Goal: Information Seeking & Learning: Learn about a topic

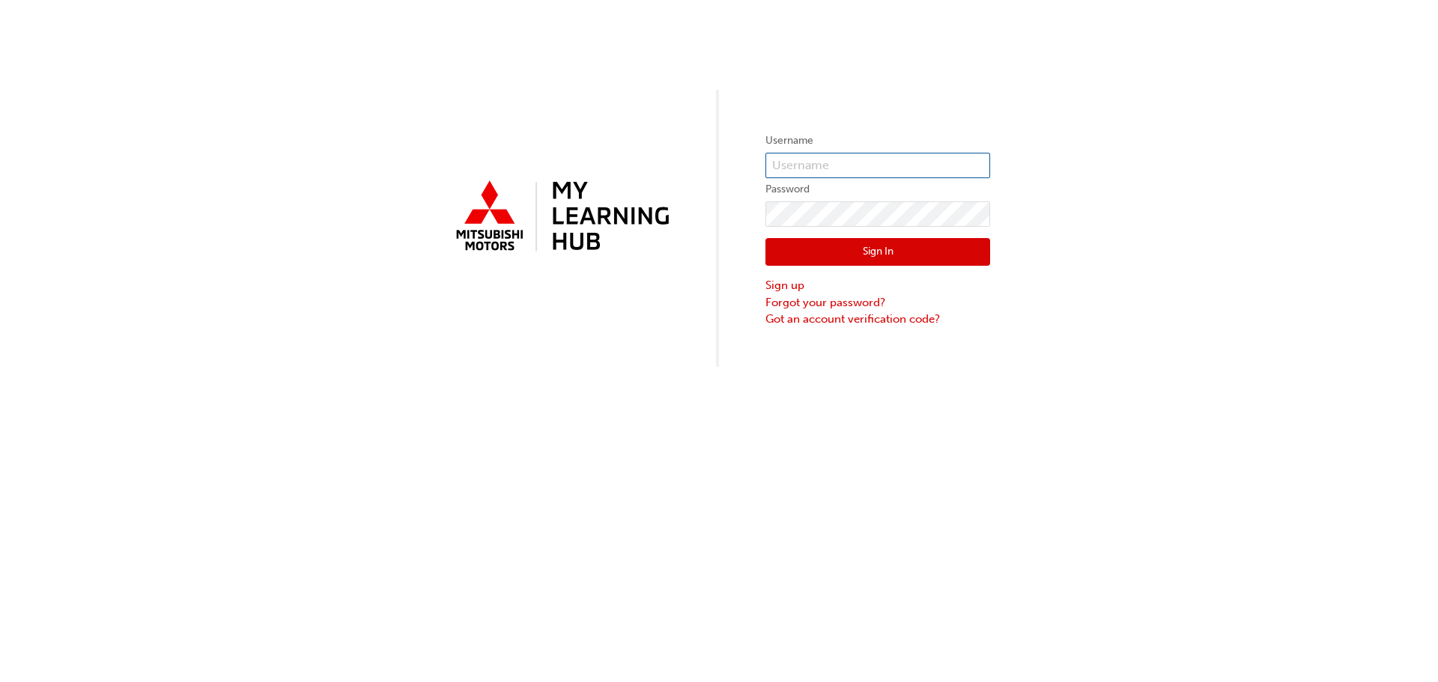
type input "0005972145"
click at [839, 242] on button "Sign In" at bounding box center [877, 252] width 225 height 28
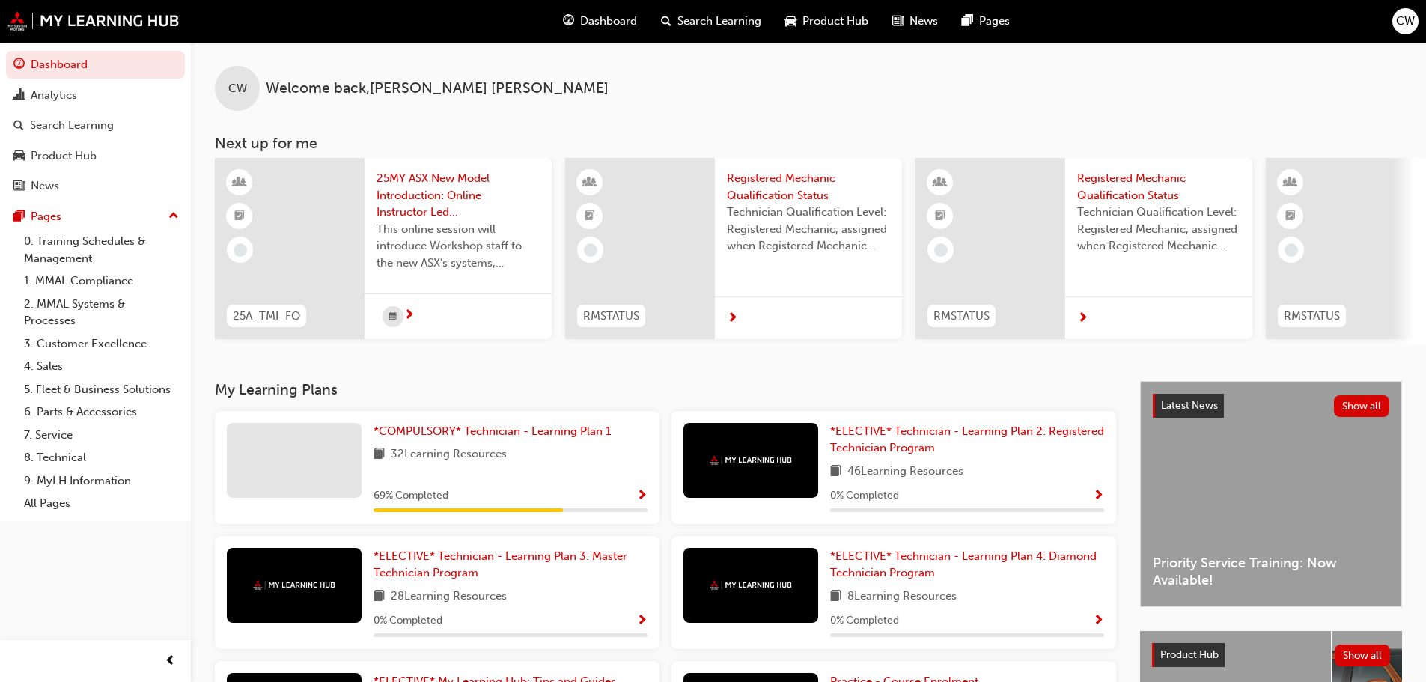
click at [440, 195] on span "25MY ASX New Model Introduction: Online Instructor Led Training" at bounding box center [458, 195] width 163 height 51
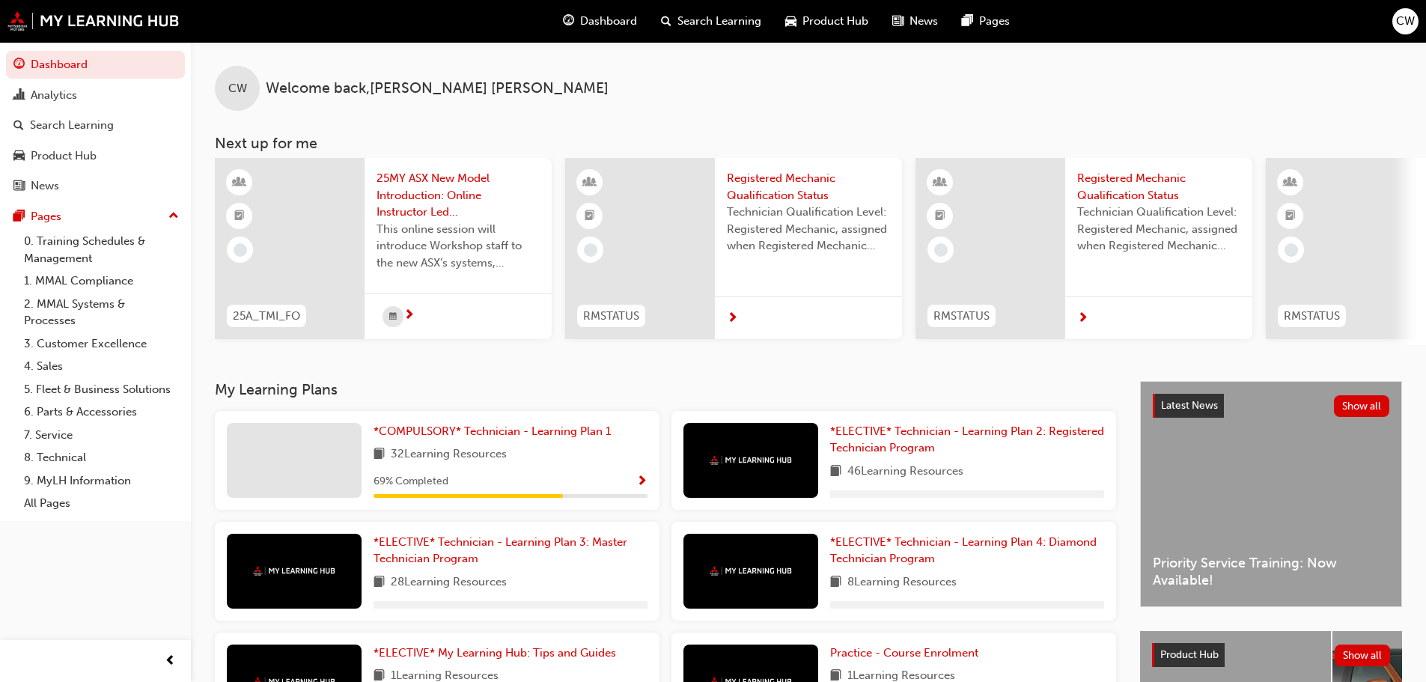
click at [800, 201] on span "Registered Mechanic Qualification Status" at bounding box center [808, 187] width 163 height 34
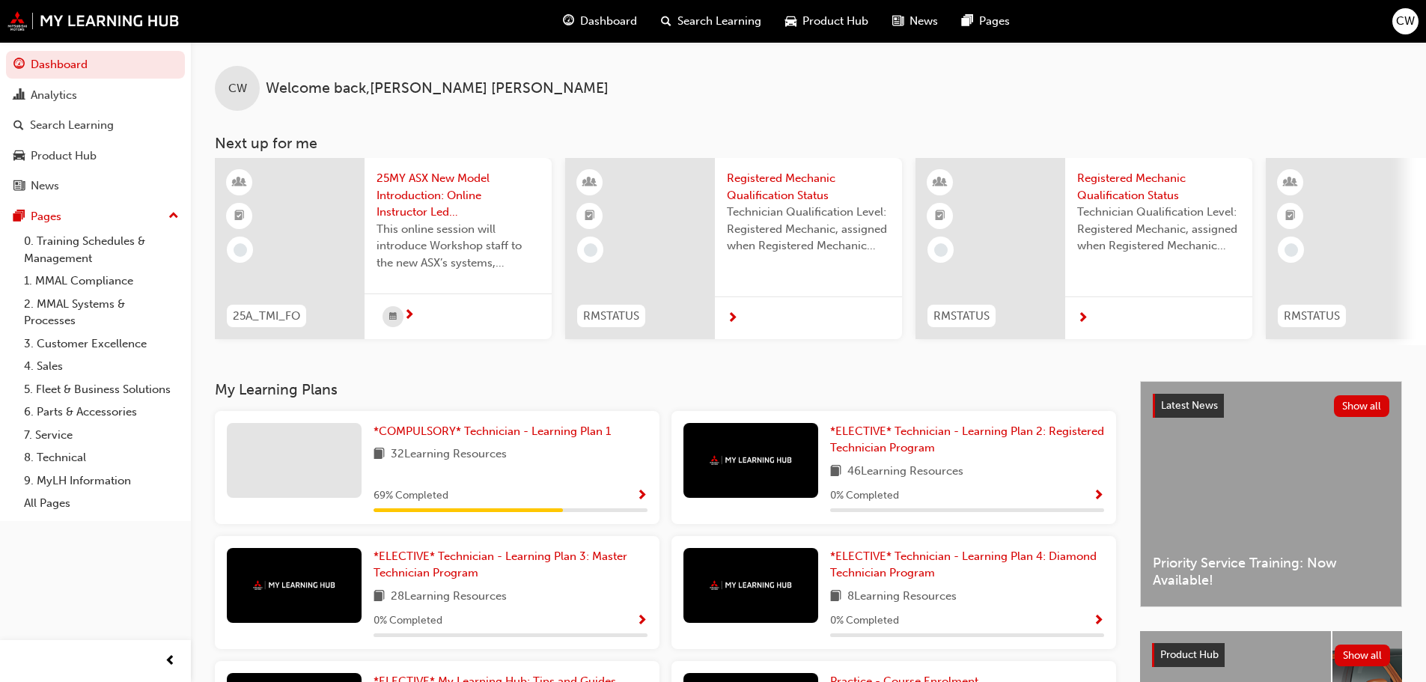
scroll to position [50, 0]
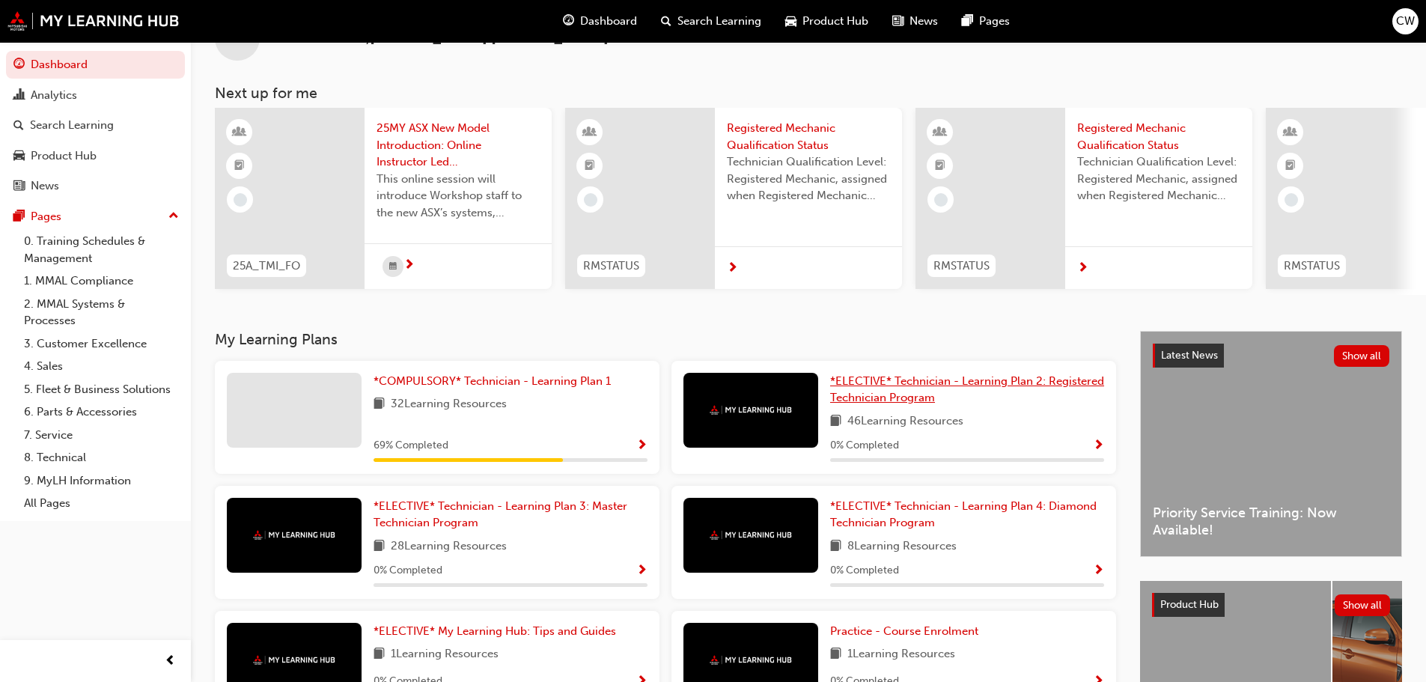
click at [965, 392] on span "*ELECTIVE* Technician - Learning Plan 2: Registered Technician Program" at bounding box center [967, 389] width 274 height 31
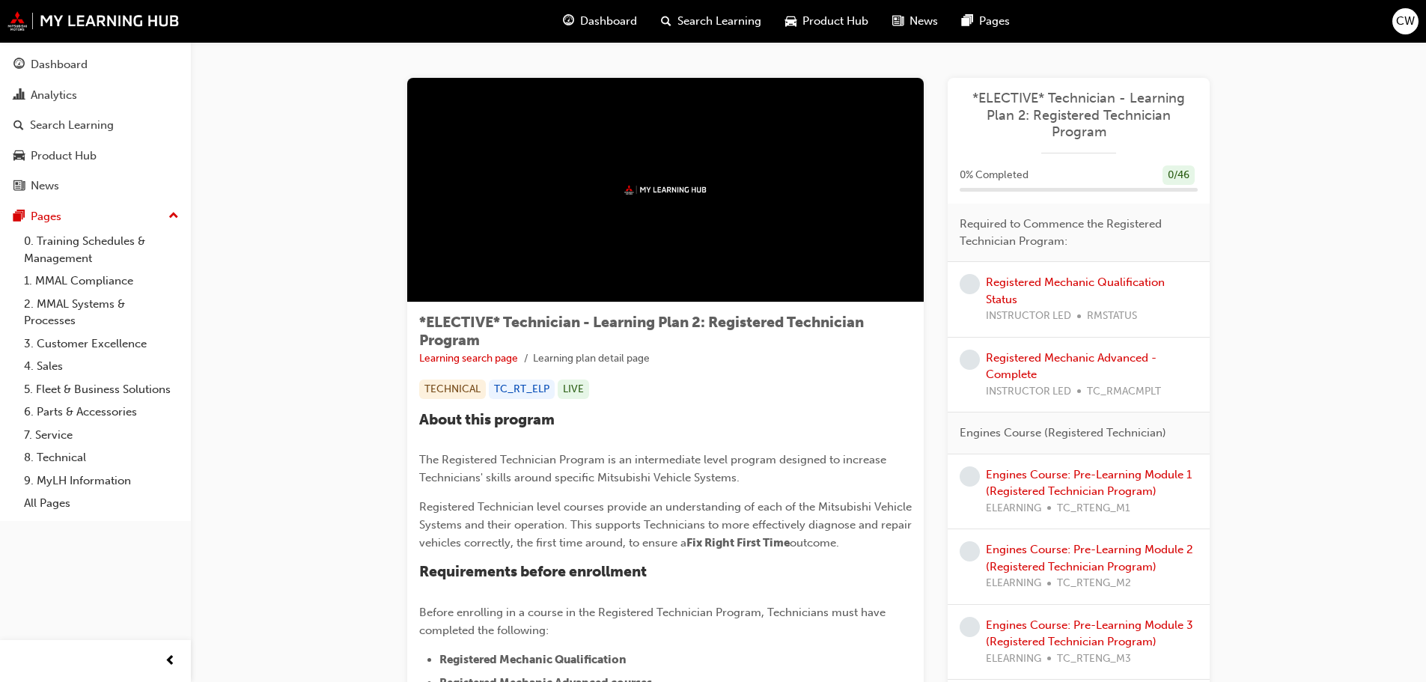
scroll to position [50, 0]
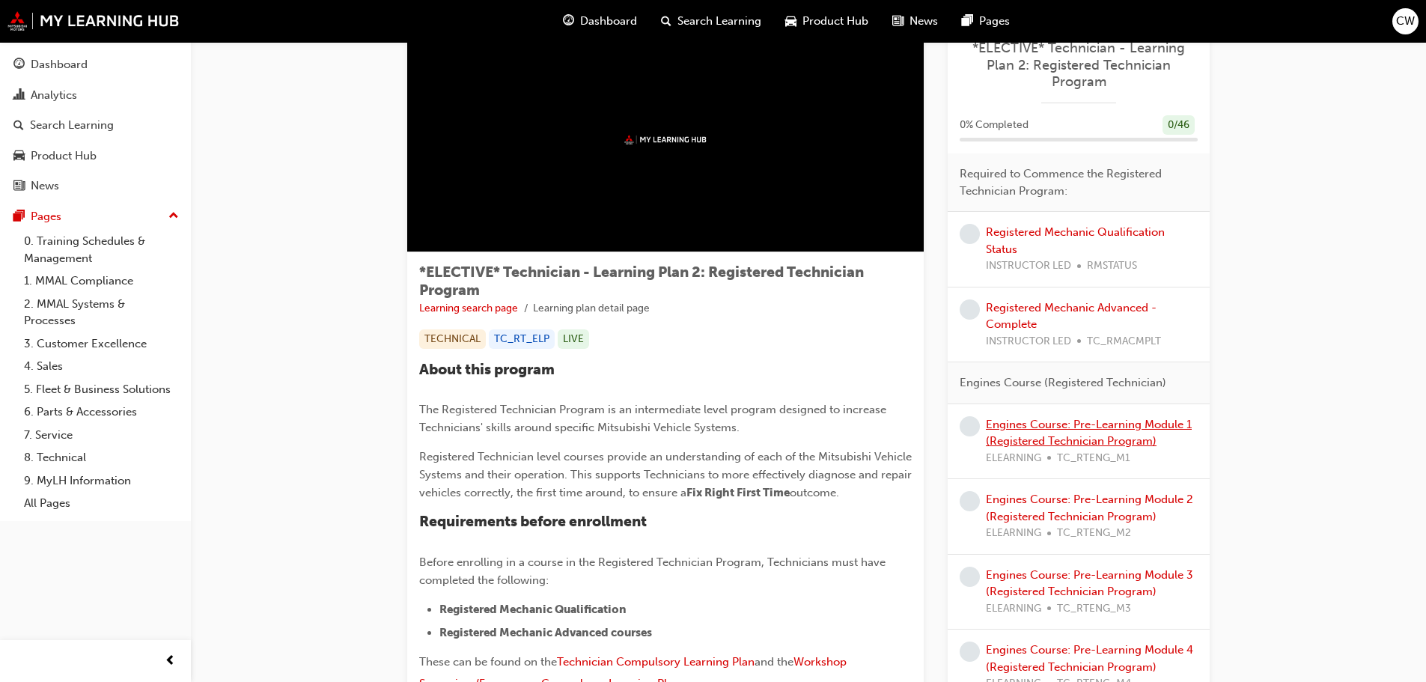
click at [1097, 443] on link "Engines Course: Pre-Learning Module 1 (Registered Technician Program)" at bounding box center [1089, 433] width 206 height 31
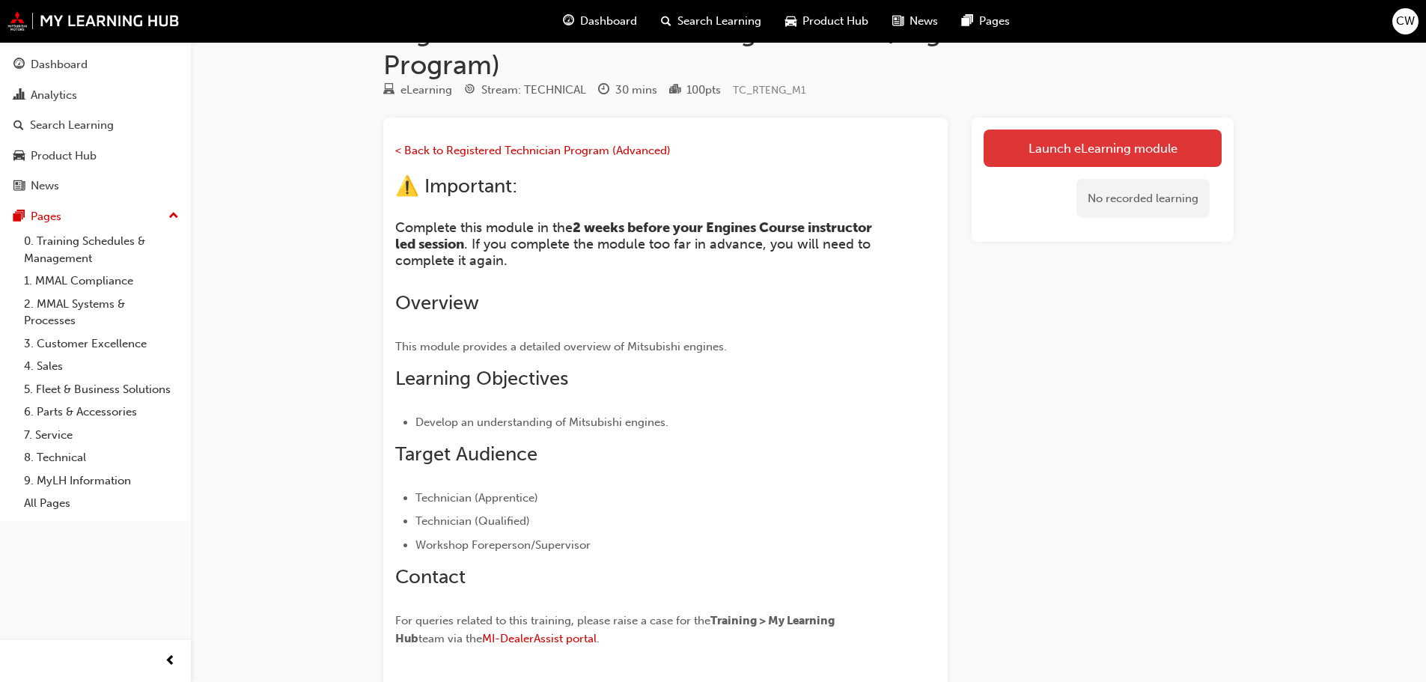
click at [1116, 151] on link "Launch eLearning module" at bounding box center [1103, 148] width 238 height 37
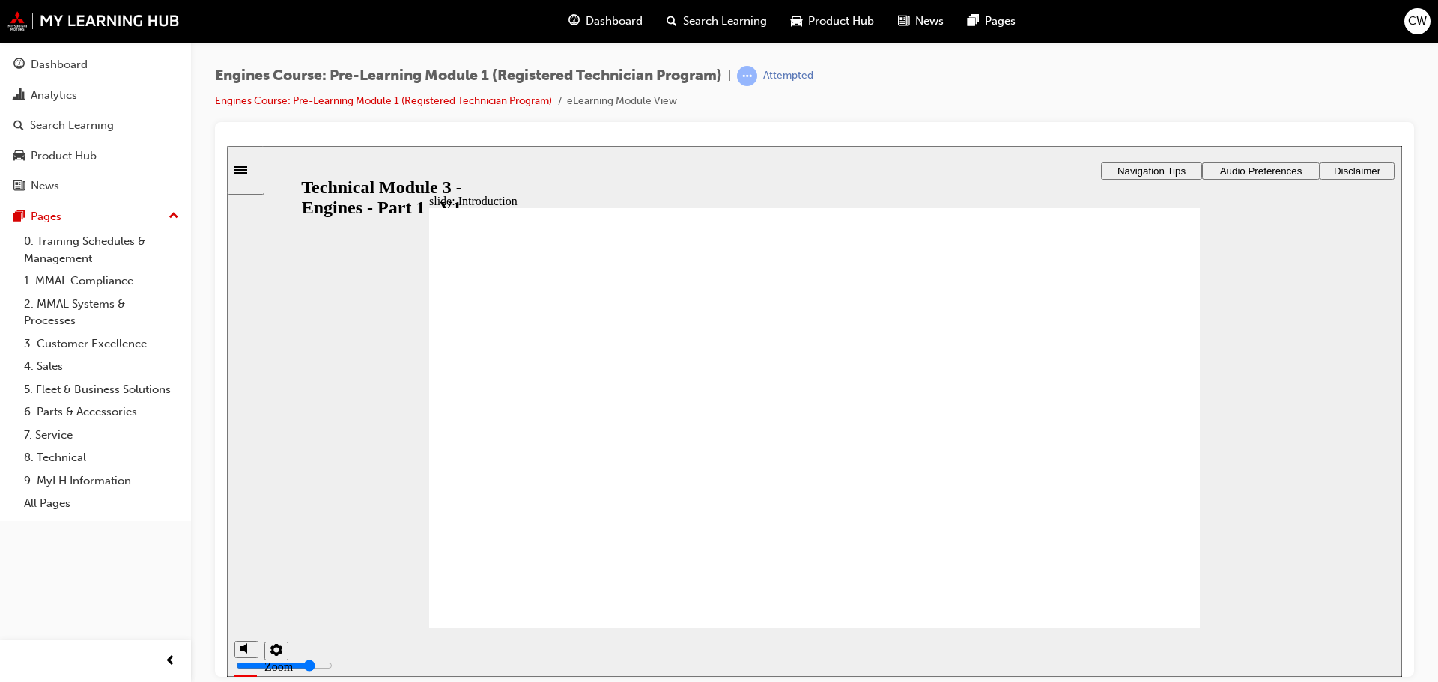
drag, startPoint x: 811, startPoint y: 440, endPoint x: 820, endPoint y: 442, distance: 9.1
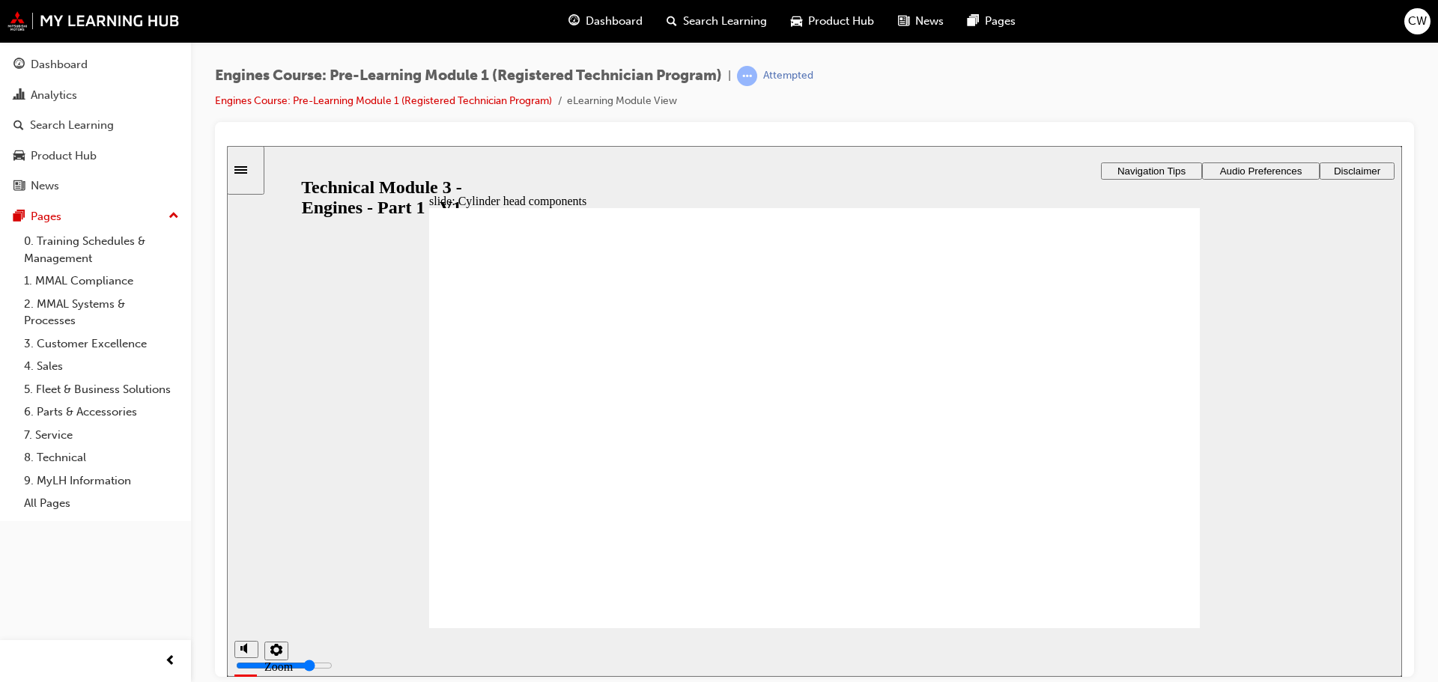
drag, startPoint x: 530, startPoint y: 388, endPoint x: 508, endPoint y: 512, distance: 126.3
drag, startPoint x: 1077, startPoint y: 413, endPoint x: 687, endPoint y: 511, distance: 402.1
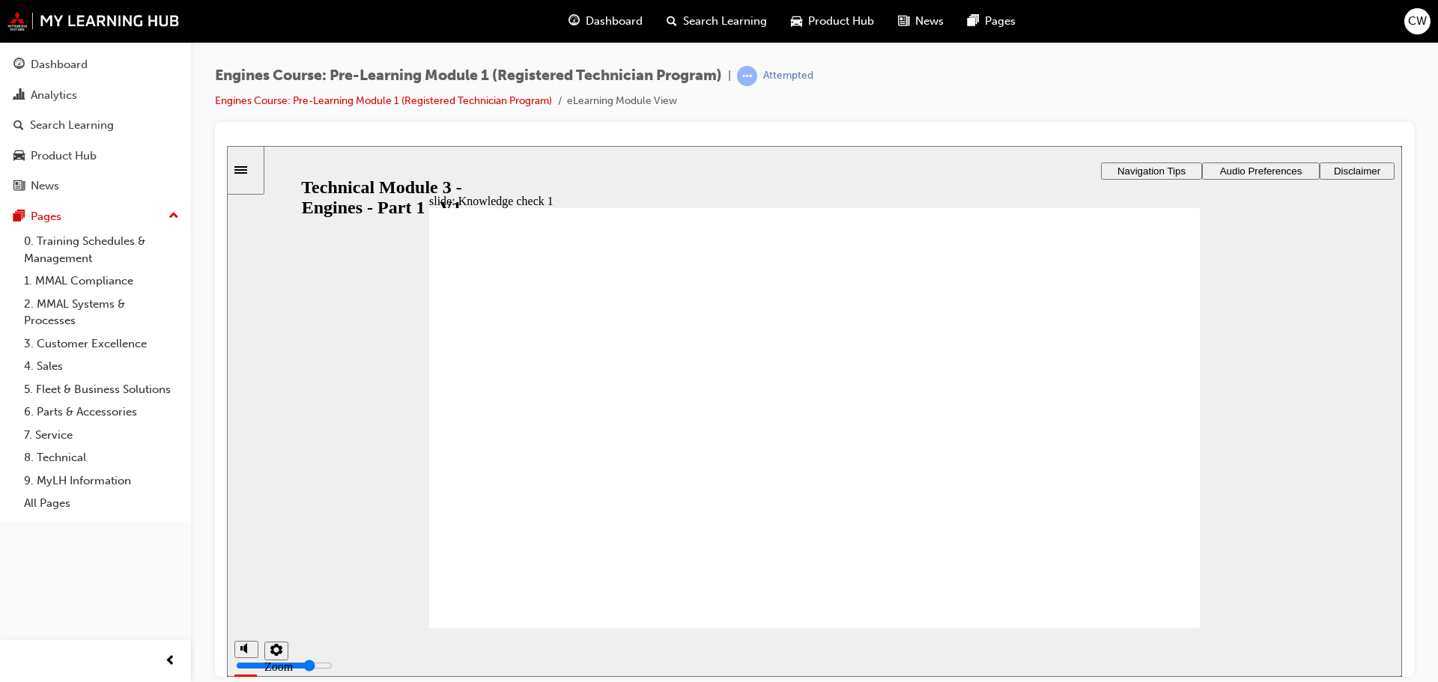
drag, startPoint x: 990, startPoint y: 403, endPoint x: 847, endPoint y: 526, distance: 188.5
drag, startPoint x: 840, startPoint y: 413, endPoint x: 1113, endPoint y: 541, distance: 301.8
drag, startPoint x: 651, startPoint y: 396, endPoint x: 988, endPoint y: 526, distance: 361.0
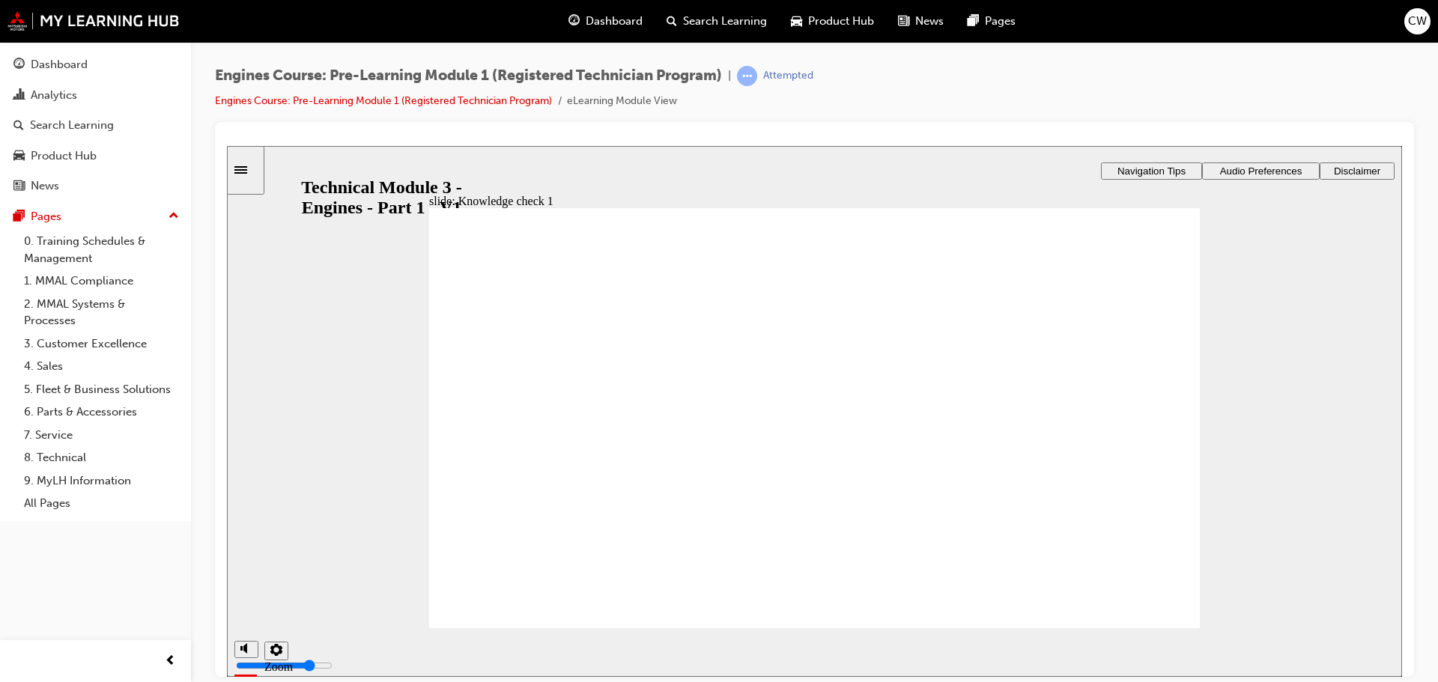
radio input "true"
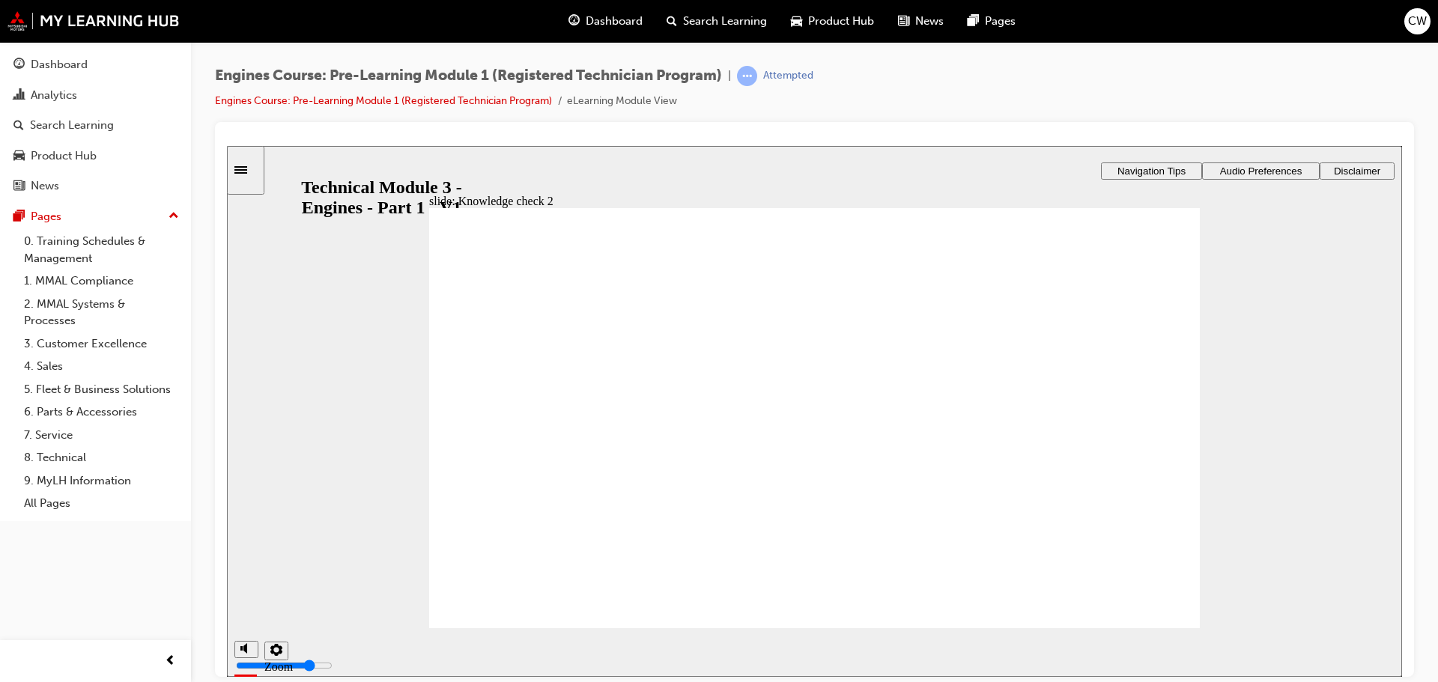
drag, startPoint x: 505, startPoint y: 432, endPoint x: 497, endPoint y: 446, distance: 15.4
radio input "true"
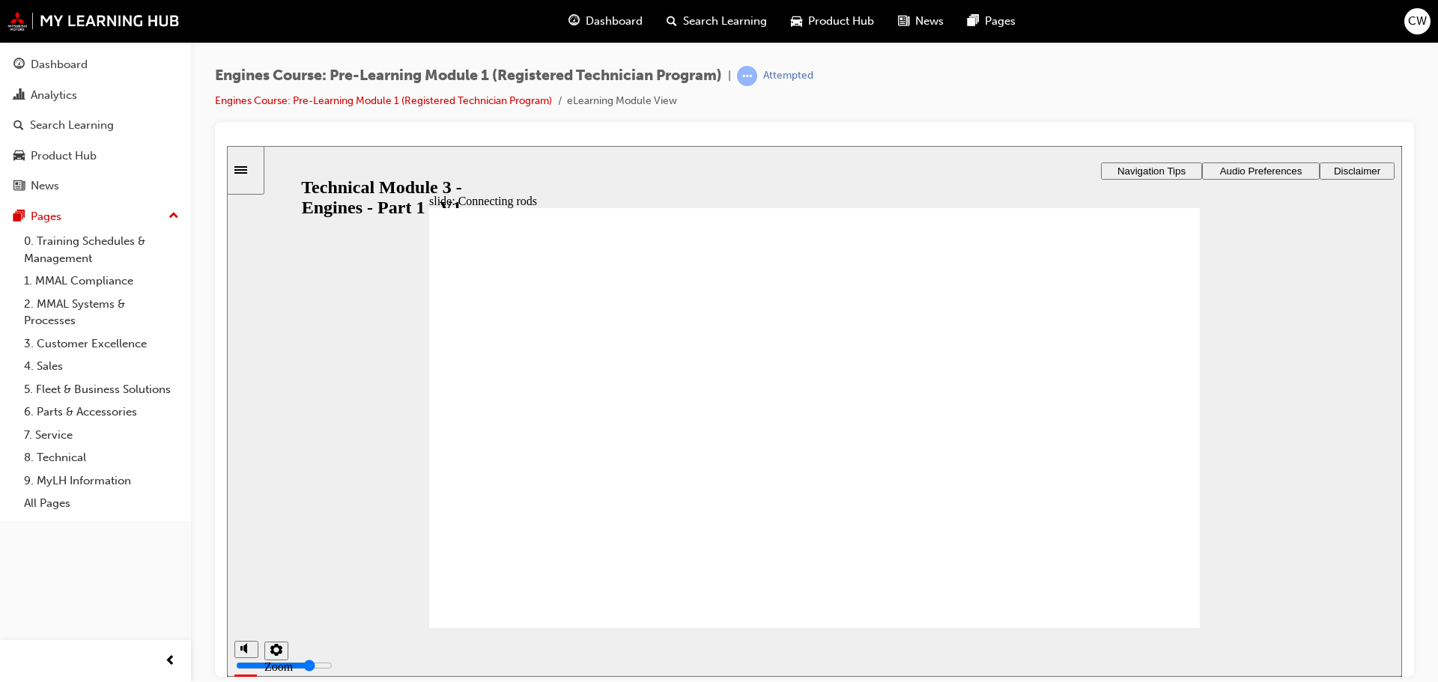
drag, startPoint x: 1140, startPoint y: 612, endPoint x: 1122, endPoint y: 497, distance: 116.1
click at [1122, 497] on div "Rectangle 1 Rectangle 3 Rectangle 3 Drive plate: Flywheel Located at the rear o…" at bounding box center [814, 424] width 770 height 434
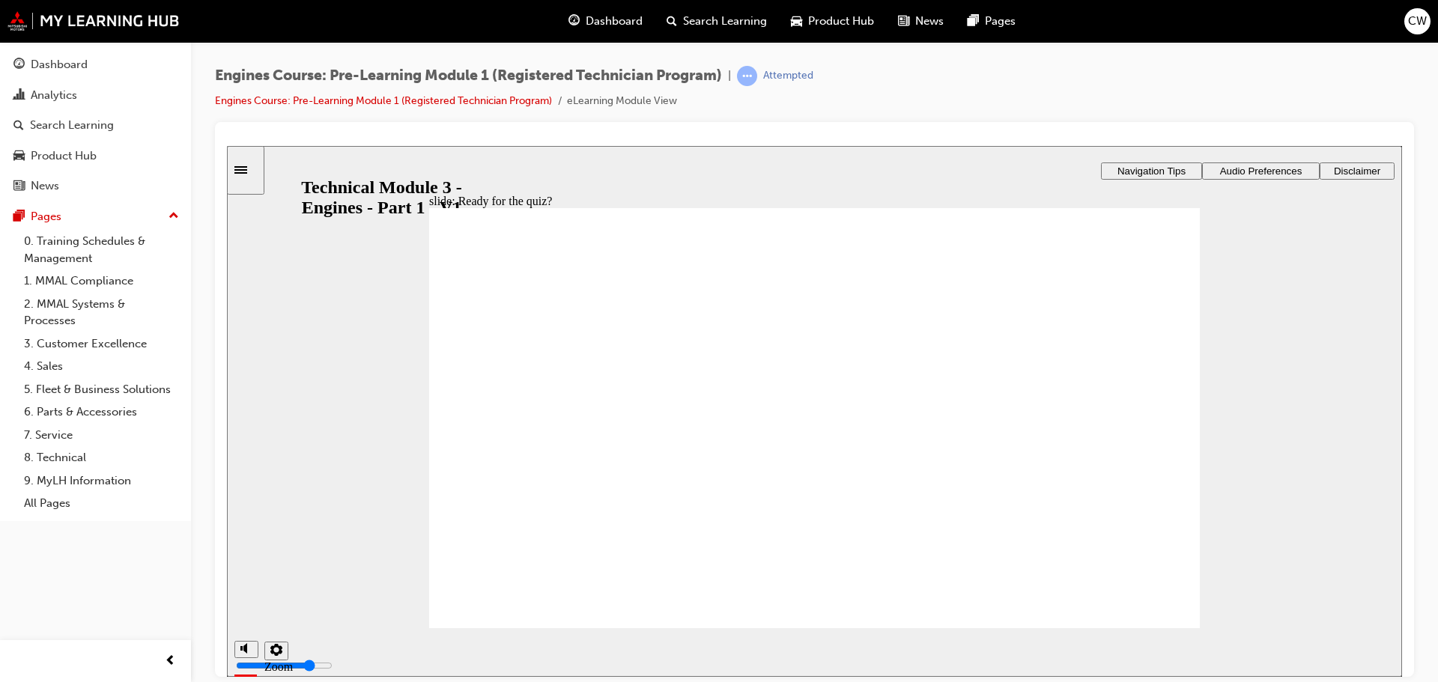
radio input "true"
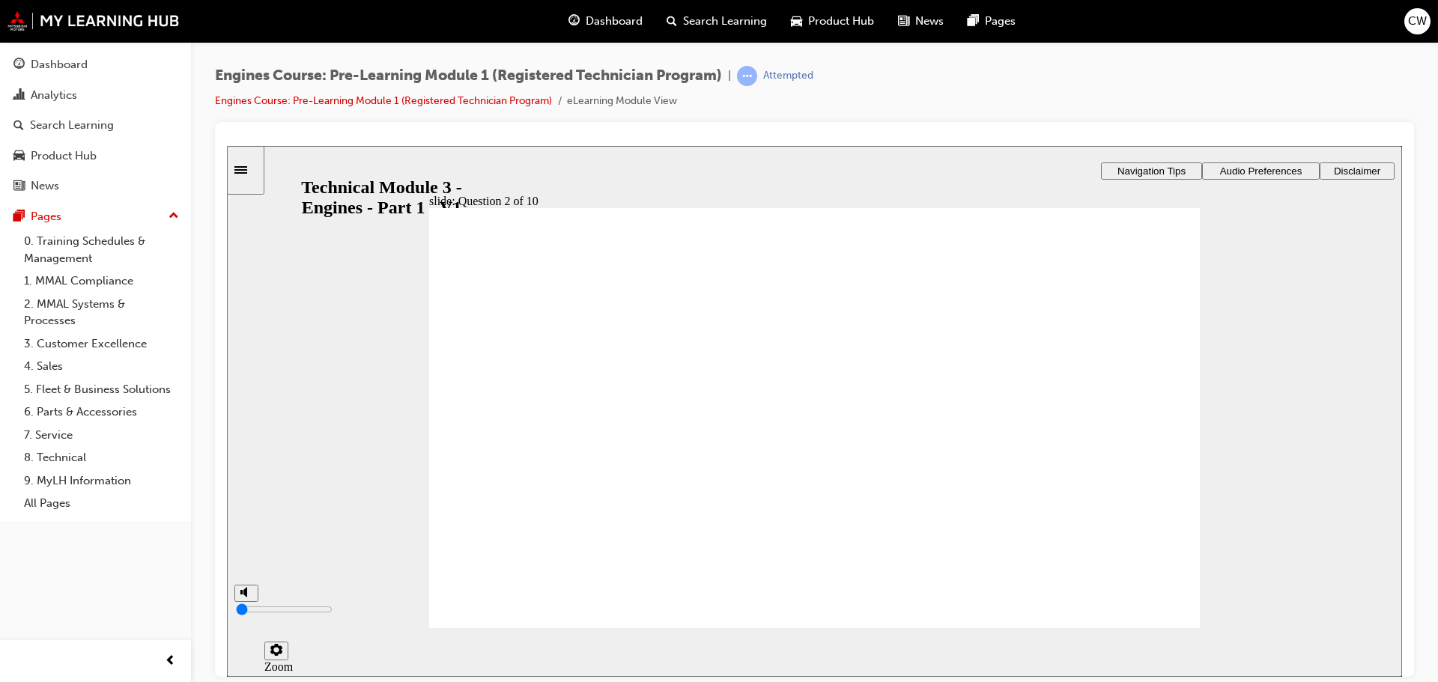
drag, startPoint x: 249, startPoint y: 599, endPoint x: 249, endPoint y: 638, distance: 38.9
type input "0"
click at [249, 615] on input "volume" at bounding box center [284, 609] width 97 height 12
radio input "true"
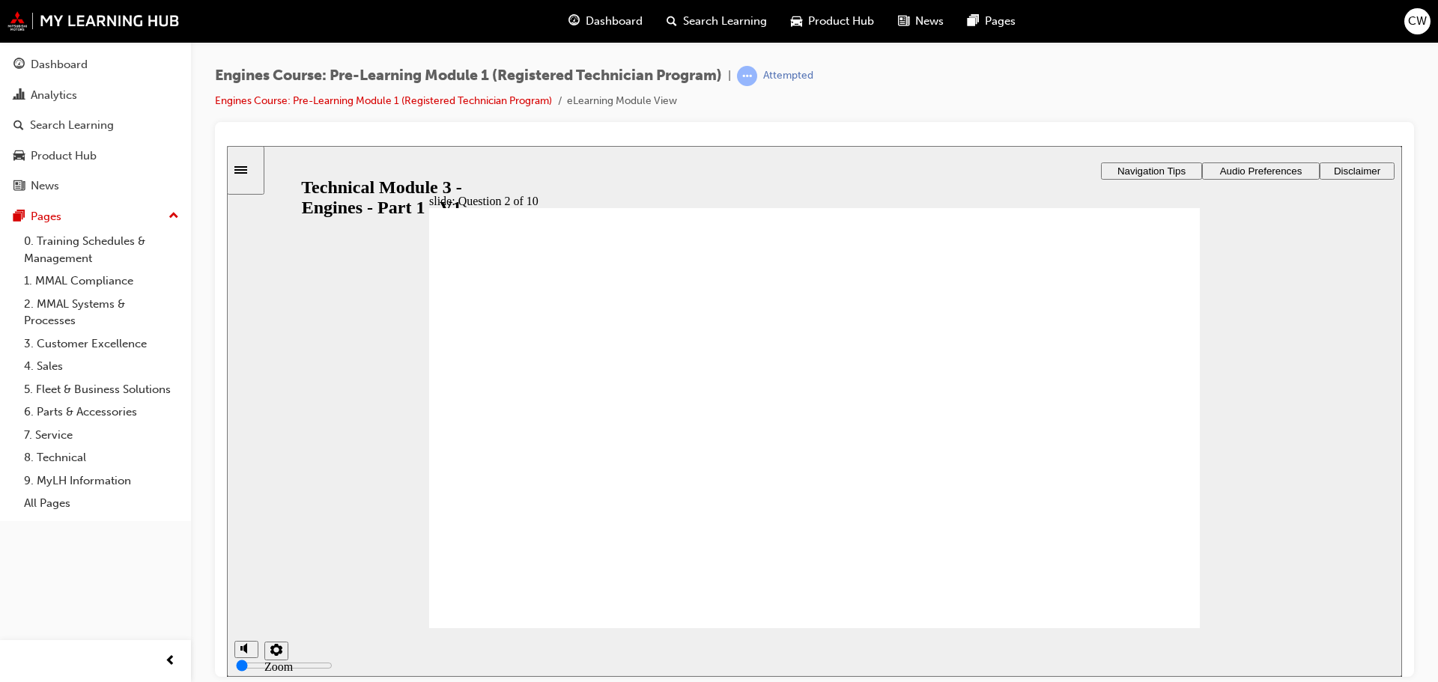
radio input "true"
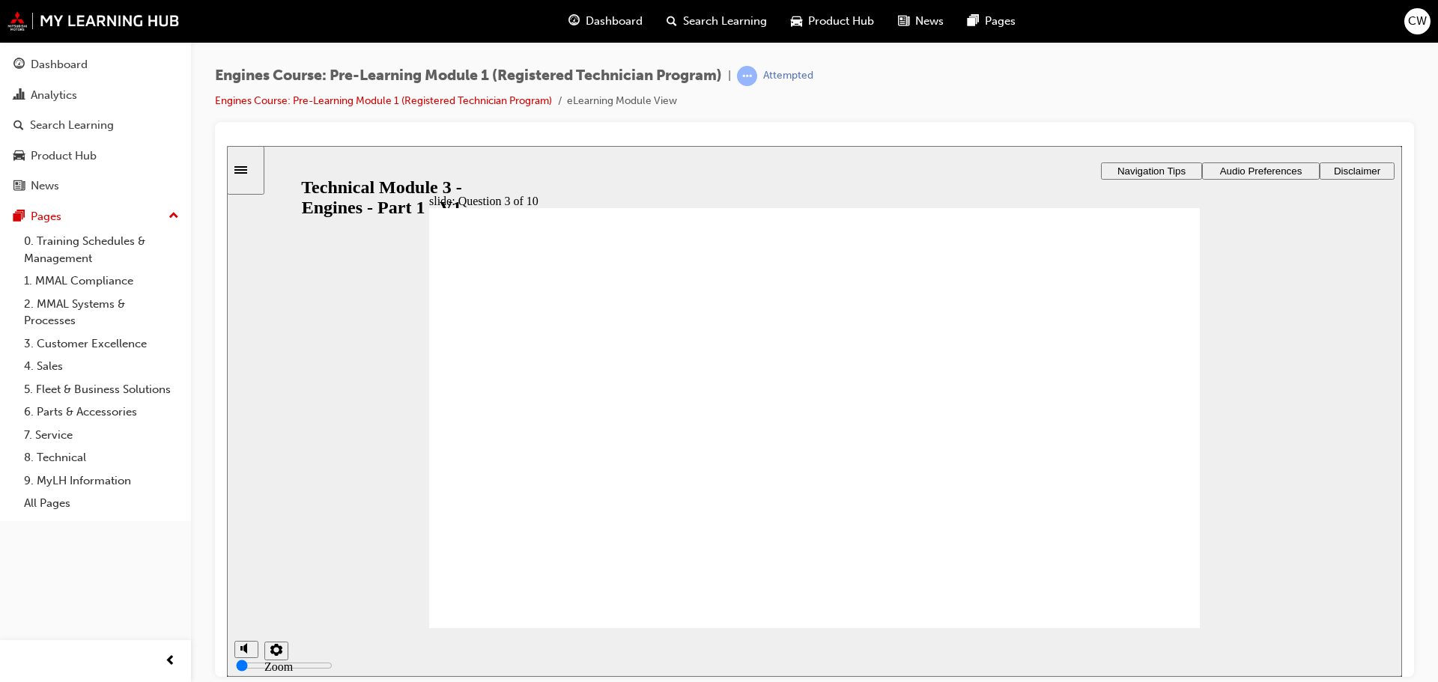
drag, startPoint x: 744, startPoint y: 505, endPoint x: 1018, endPoint y: 378, distance: 301.9
drag, startPoint x: 894, startPoint y: 499, endPoint x: 900, endPoint y: 467, distance: 32.0
drag, startPoint x: 943, startPoint y: 398, endPoint x: 832, endPoint y: 423, distance: 113.7
drag, startPoint x: 901, startPoint y: 475, endPoint x: 961, endPoint y: 391, distance: 103.5
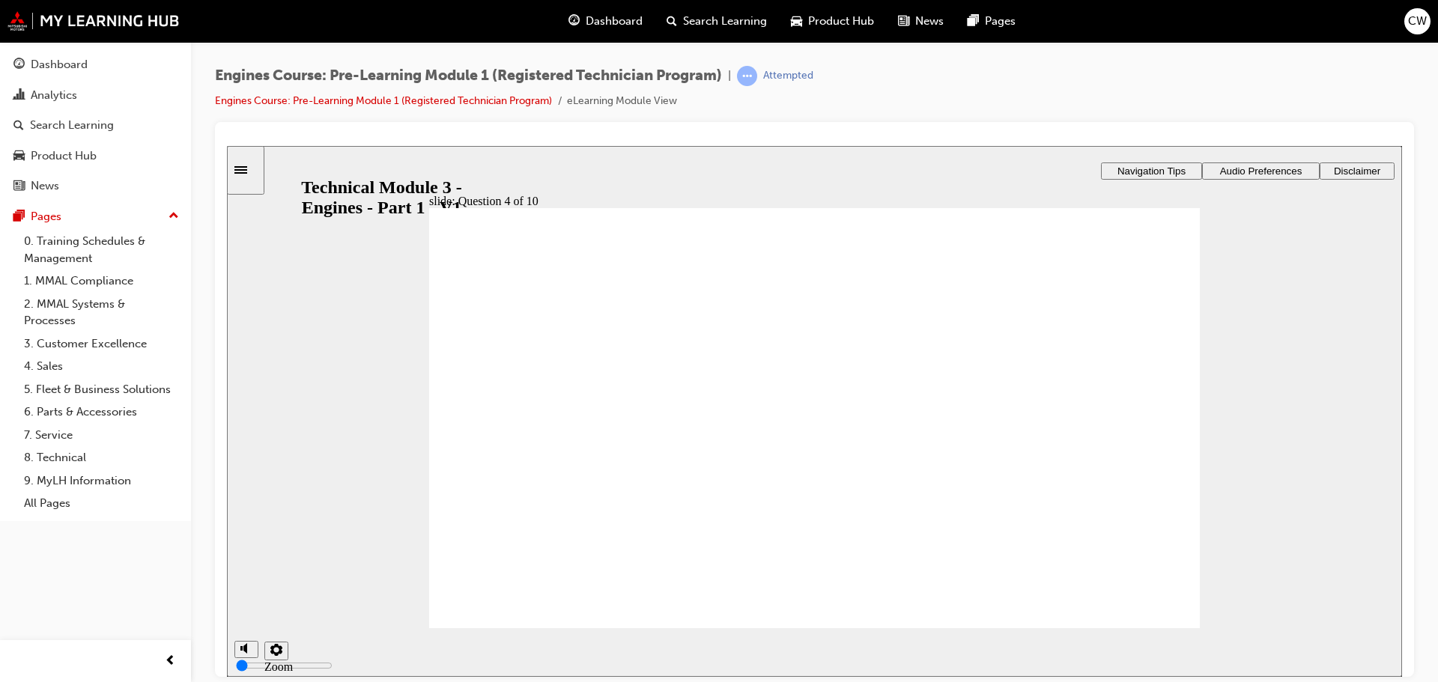
radio input "true"
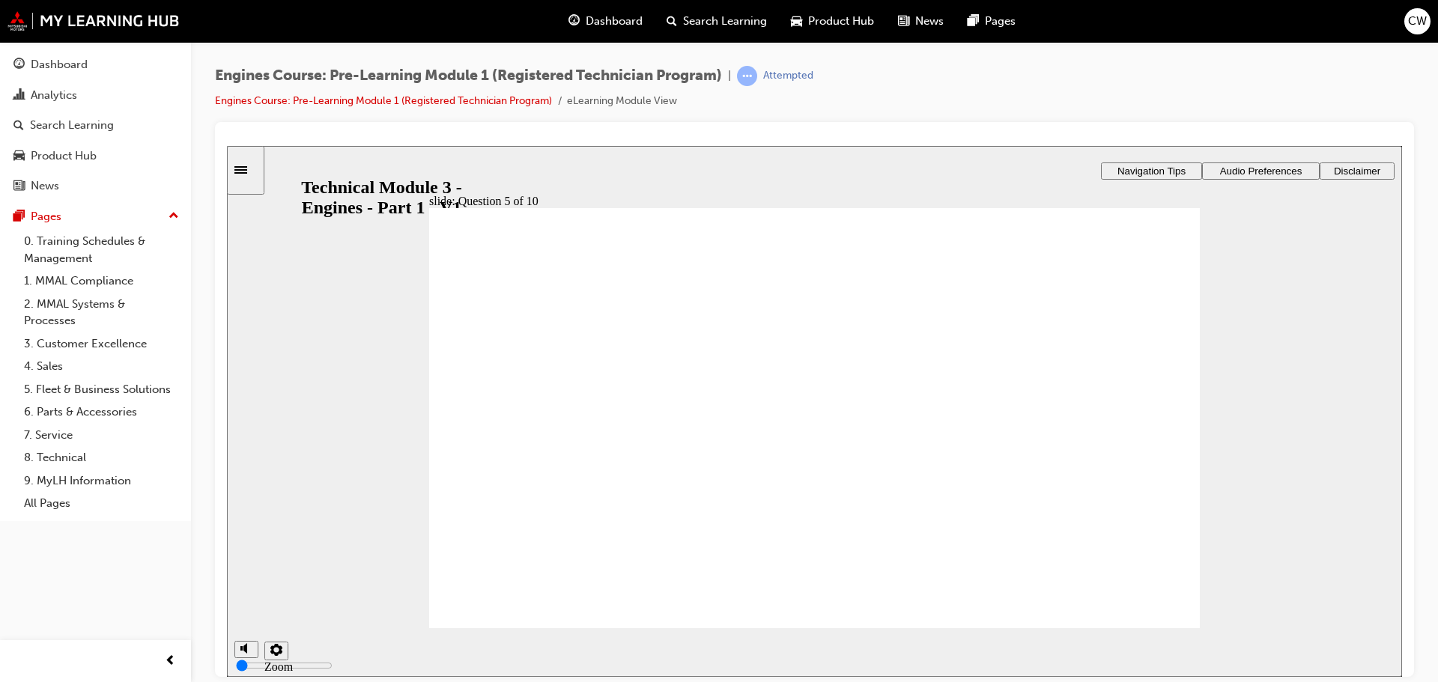
radio input "true"
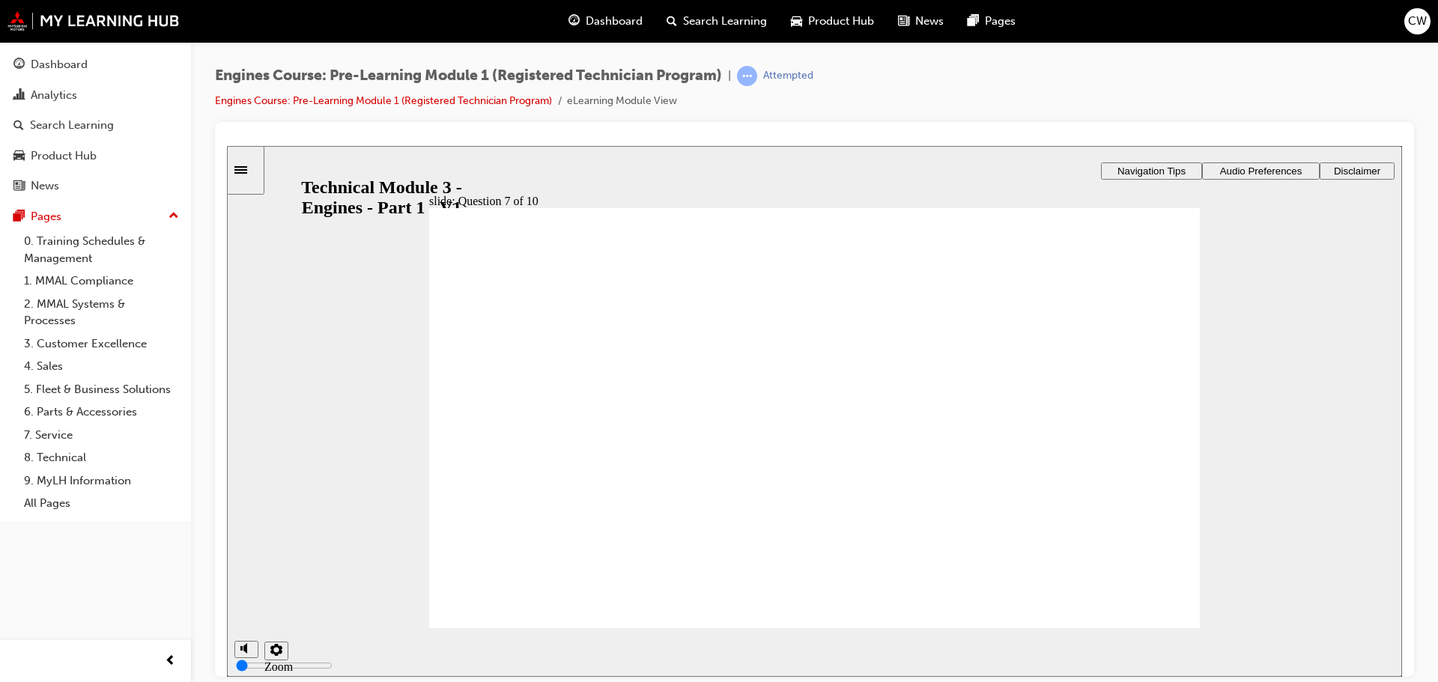
radio input "true"
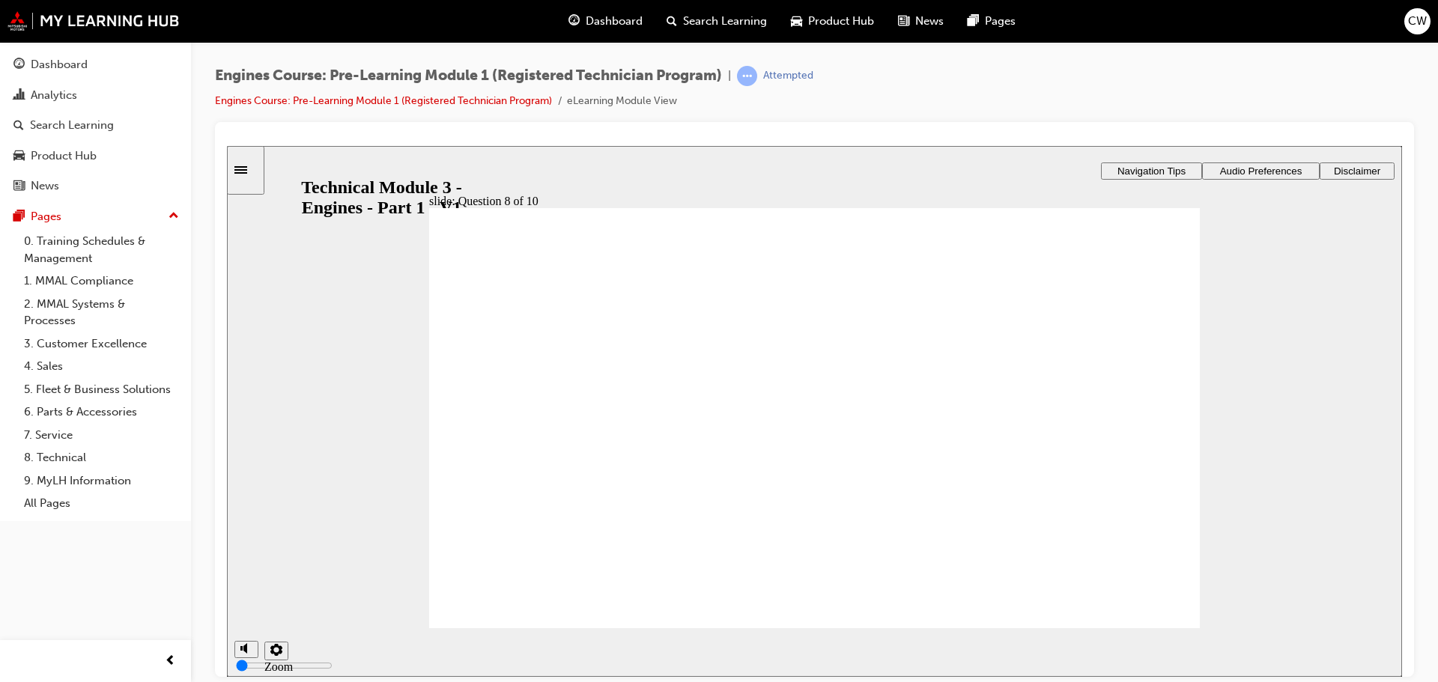
radio input "true"
drag, startPoint x: 698, startPoint y: 459, endPoint x: 690, endPoint y: 458, distance: 8.4
drag, startPoint x: 681, startPoint y: 451, endPoint x: 568, endPoint y: 371, distance: 138.6
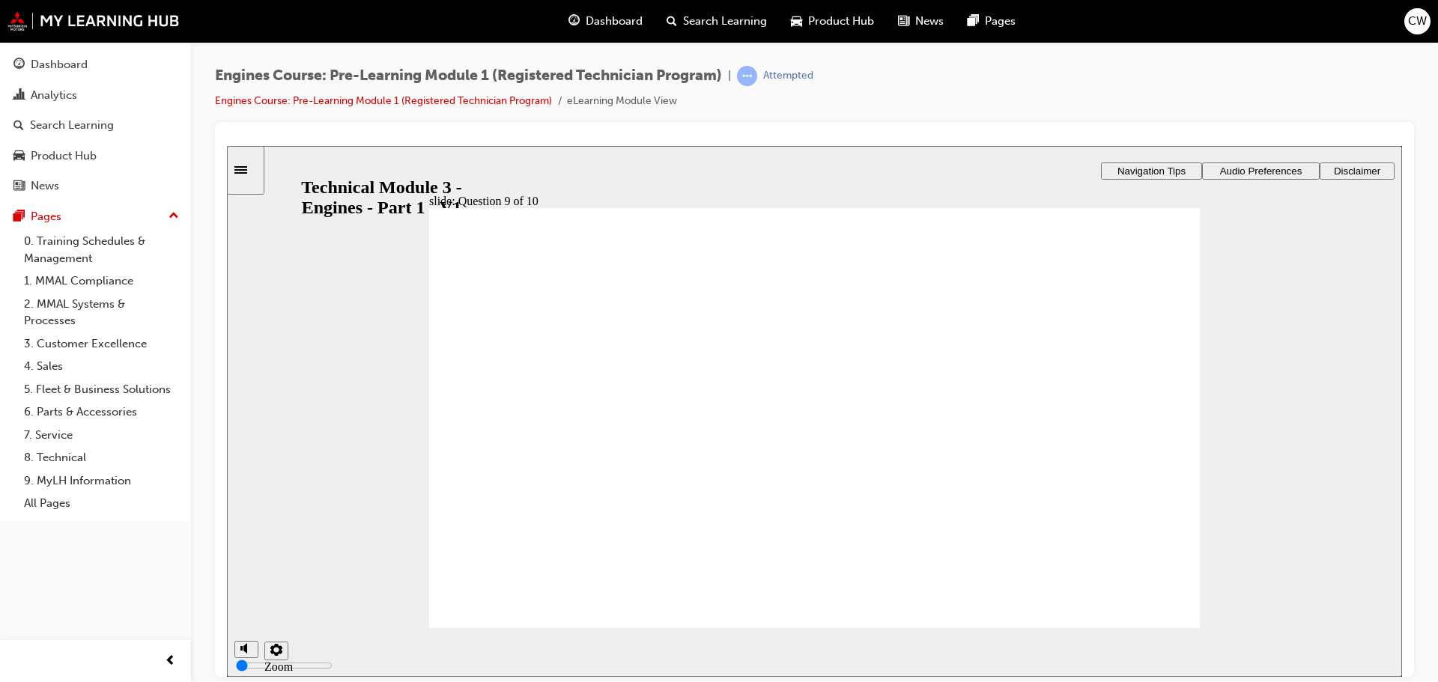
drag, startPoint x: 908, startPoint y: 461, endPoint x: 988, endPoint y: 380, distance: 114.4
radio input "true"
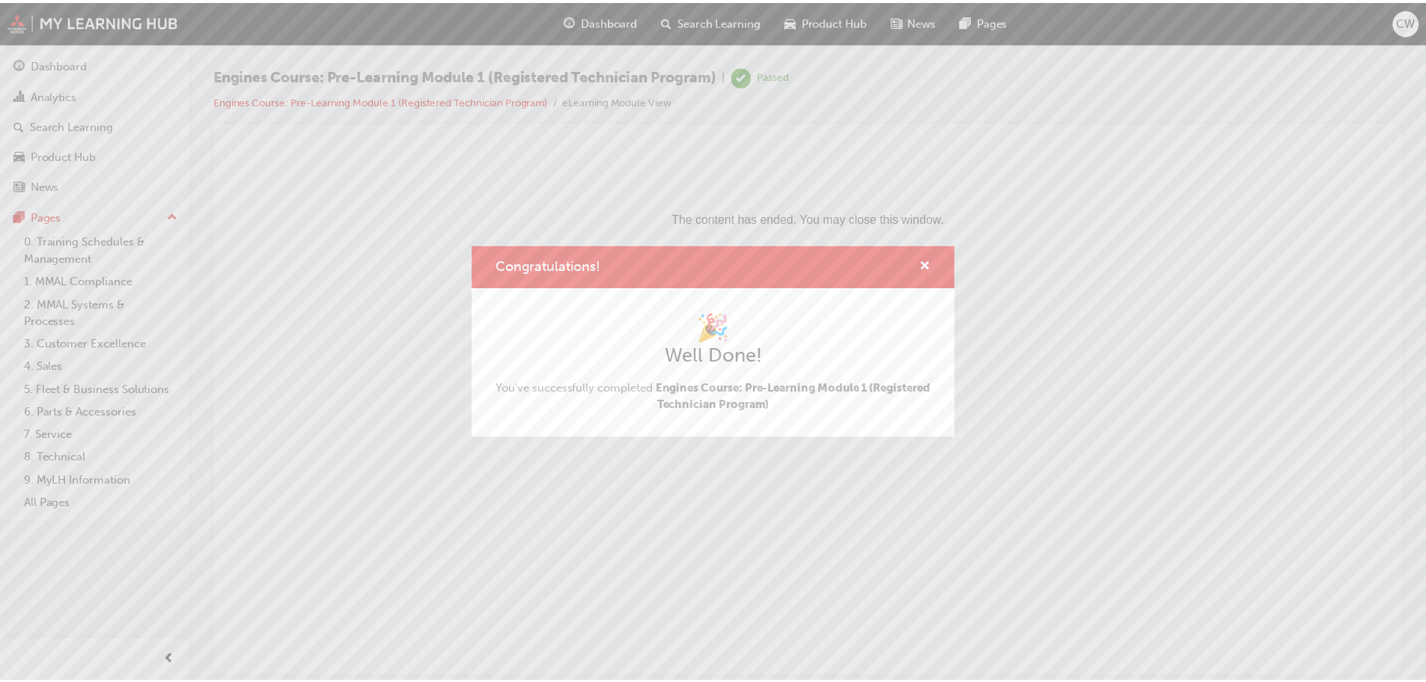
scroll to position [0, 0]
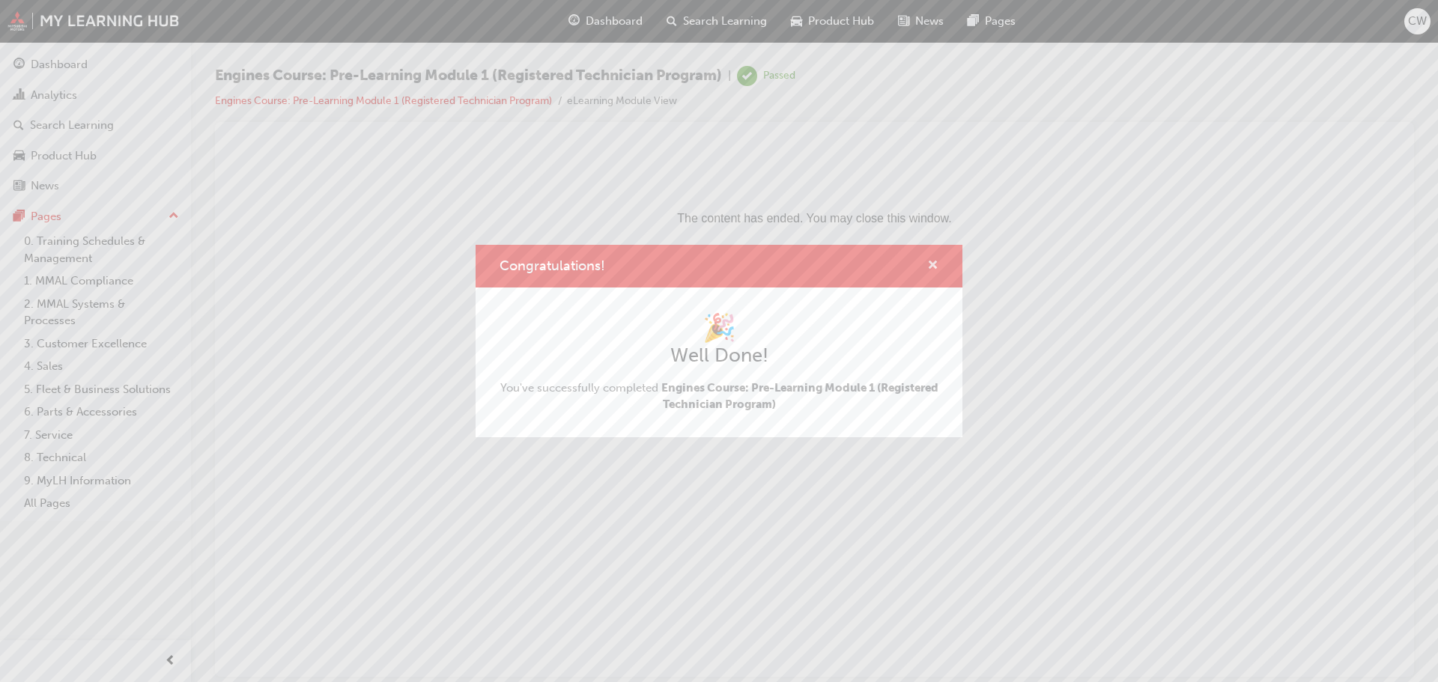
click at [929, 261] on span "cross-icon" at bounding box center [932, 266] width 11 height 13
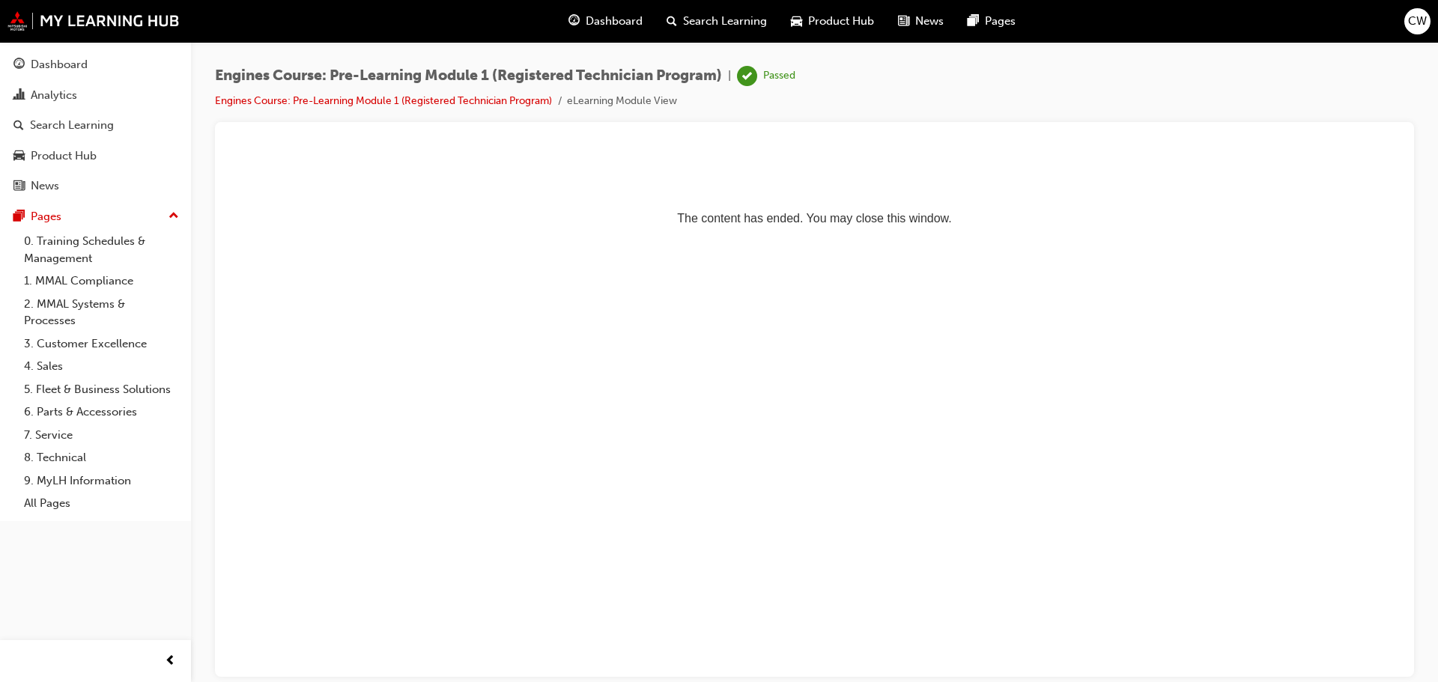
click at [605, 16] on span "Dashboard" at bounding box center [614, 21] width 57 height 17
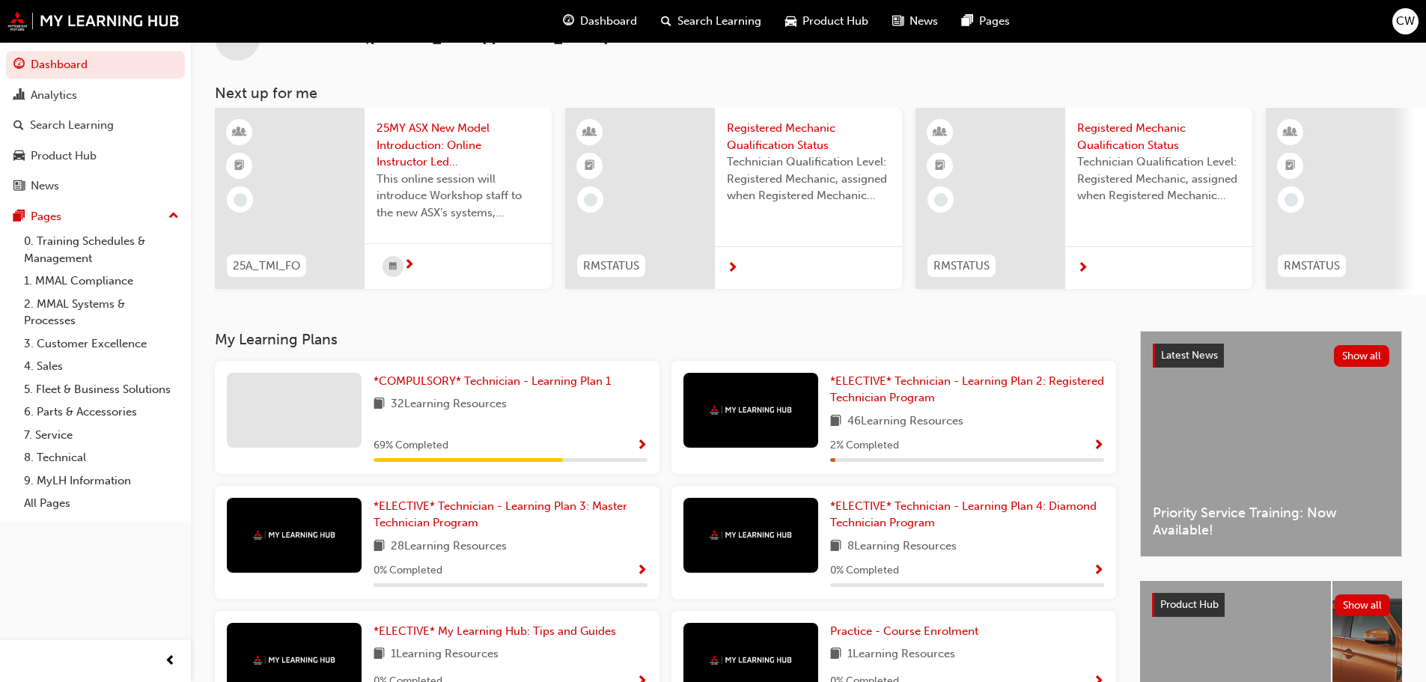
scroll to position [100, 0]
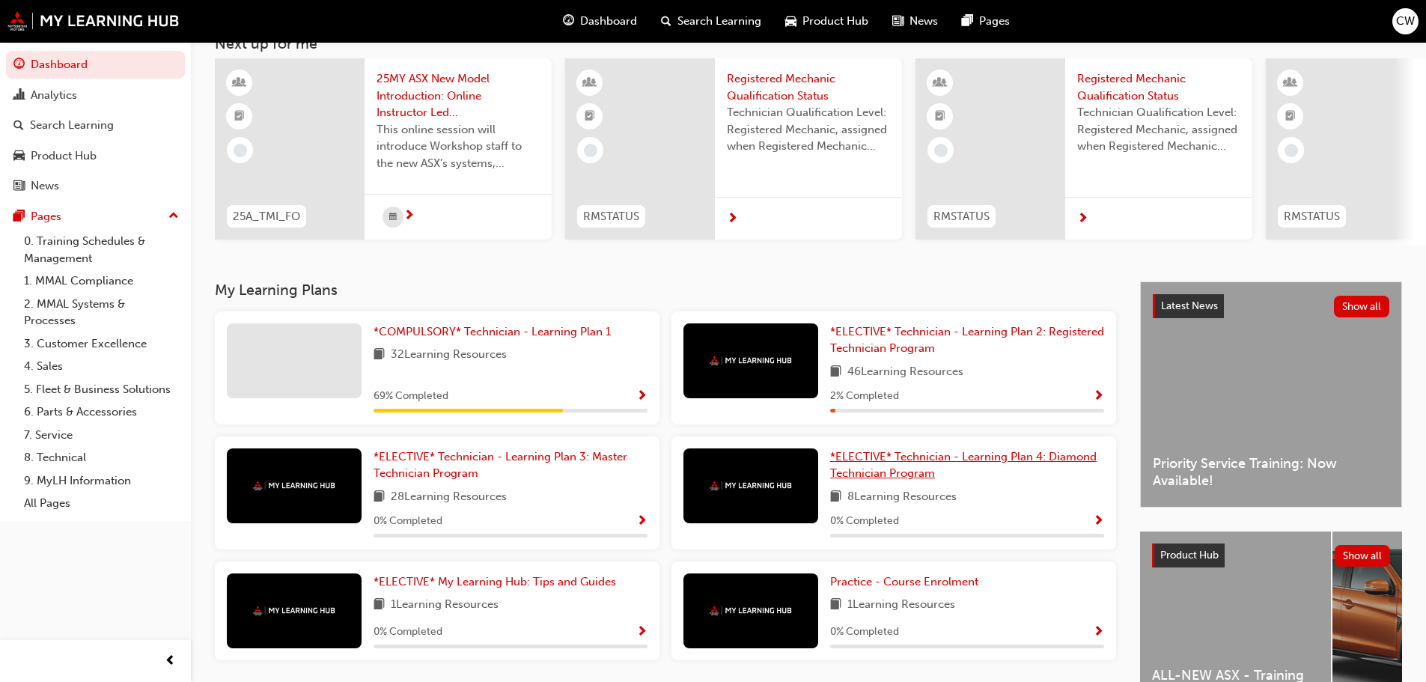
click at [925, 467] on span "*ELECTIVE* Technician - Learning Plan 4: Diamond Technician Program" at bounding box center [963, 465] width 267 height 31
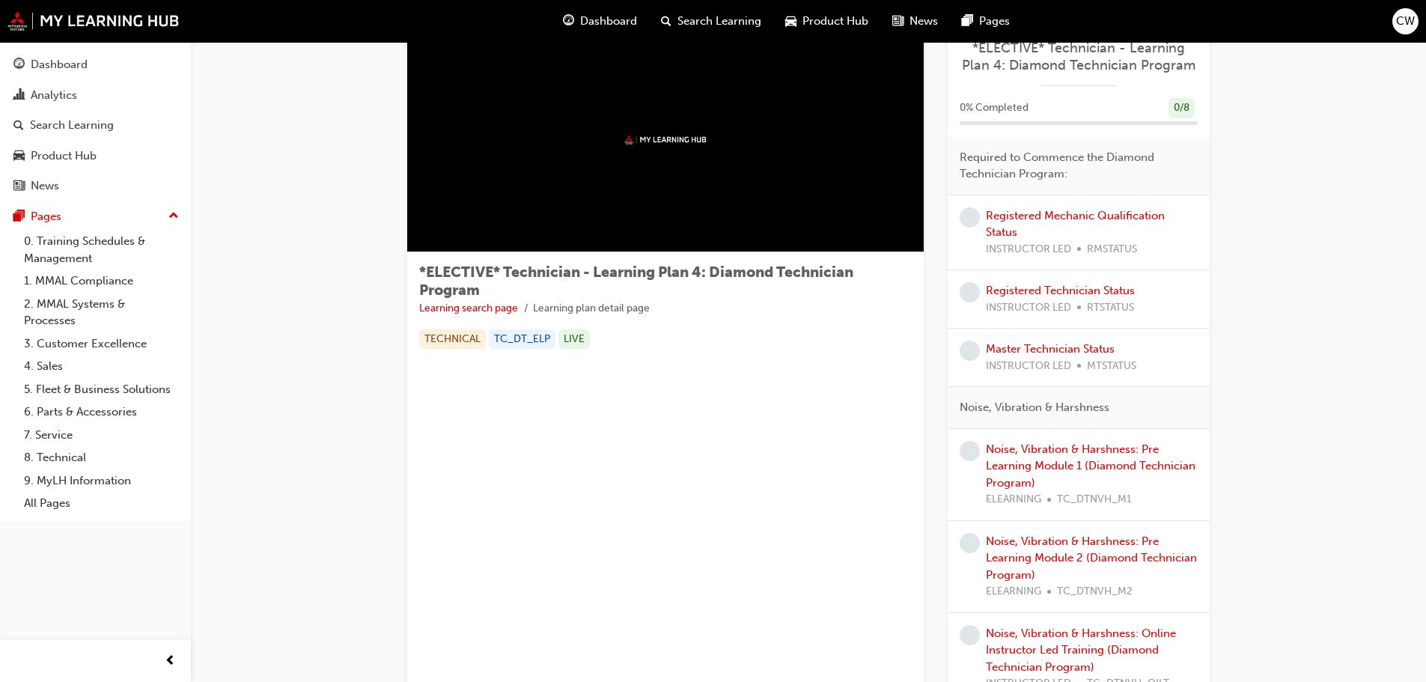
scroll to position [100, 0]
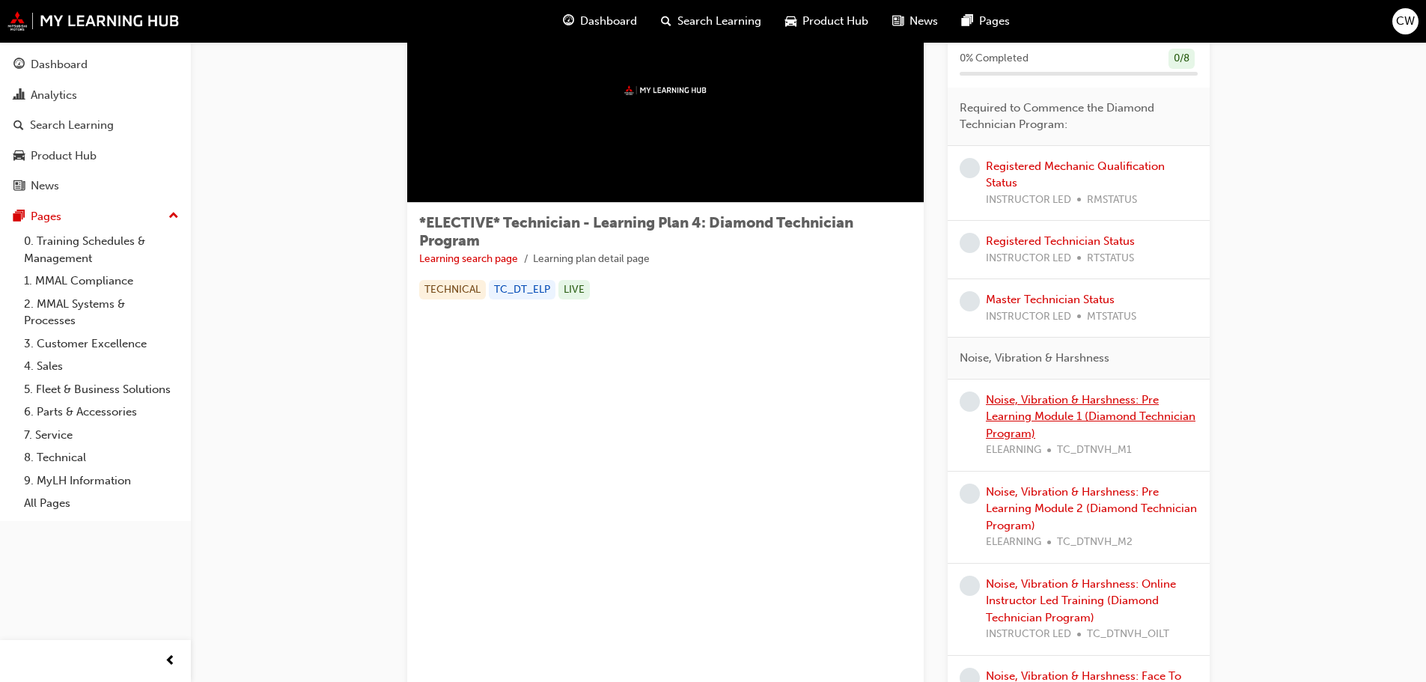
click at [1075, 404] on link "Noise, Vibration & Harshness: Pre Learning Module 1 (Diamond Technician Program)" at bounding box center [1091, 416] width 210 height 47
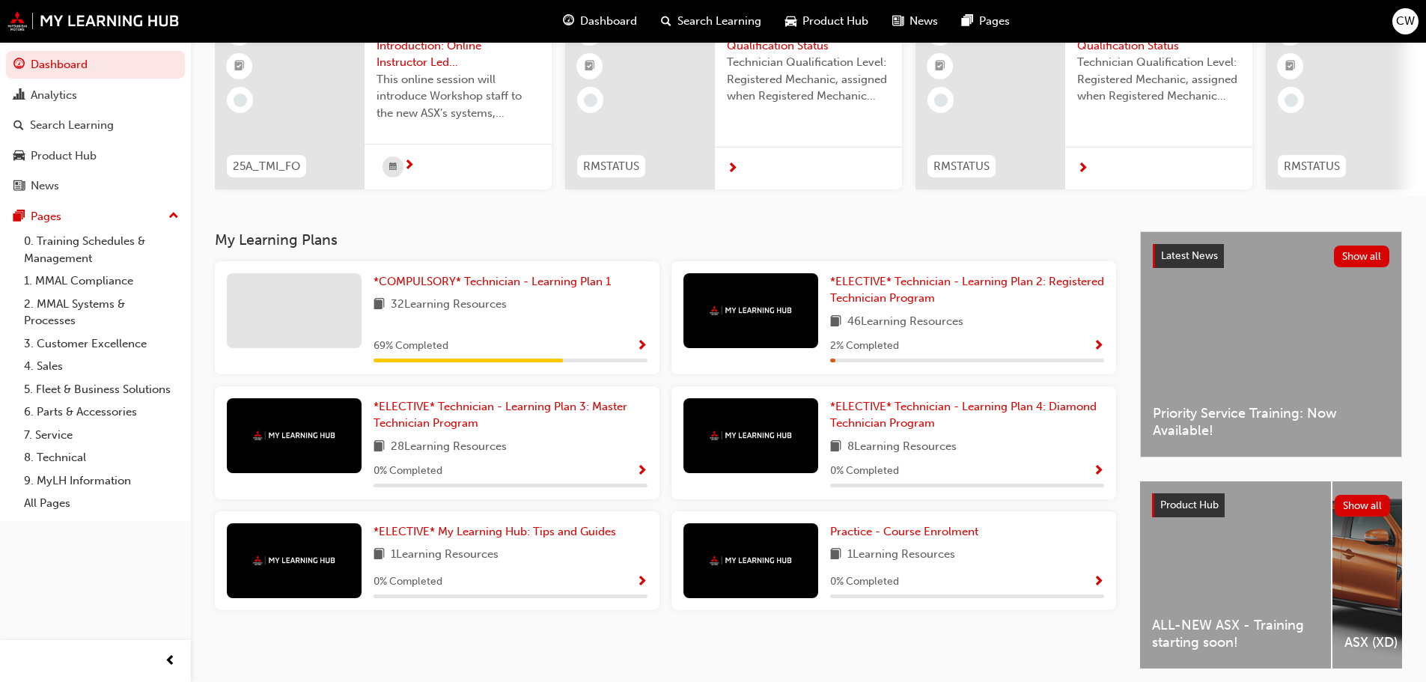
scroll to position [50, 0]
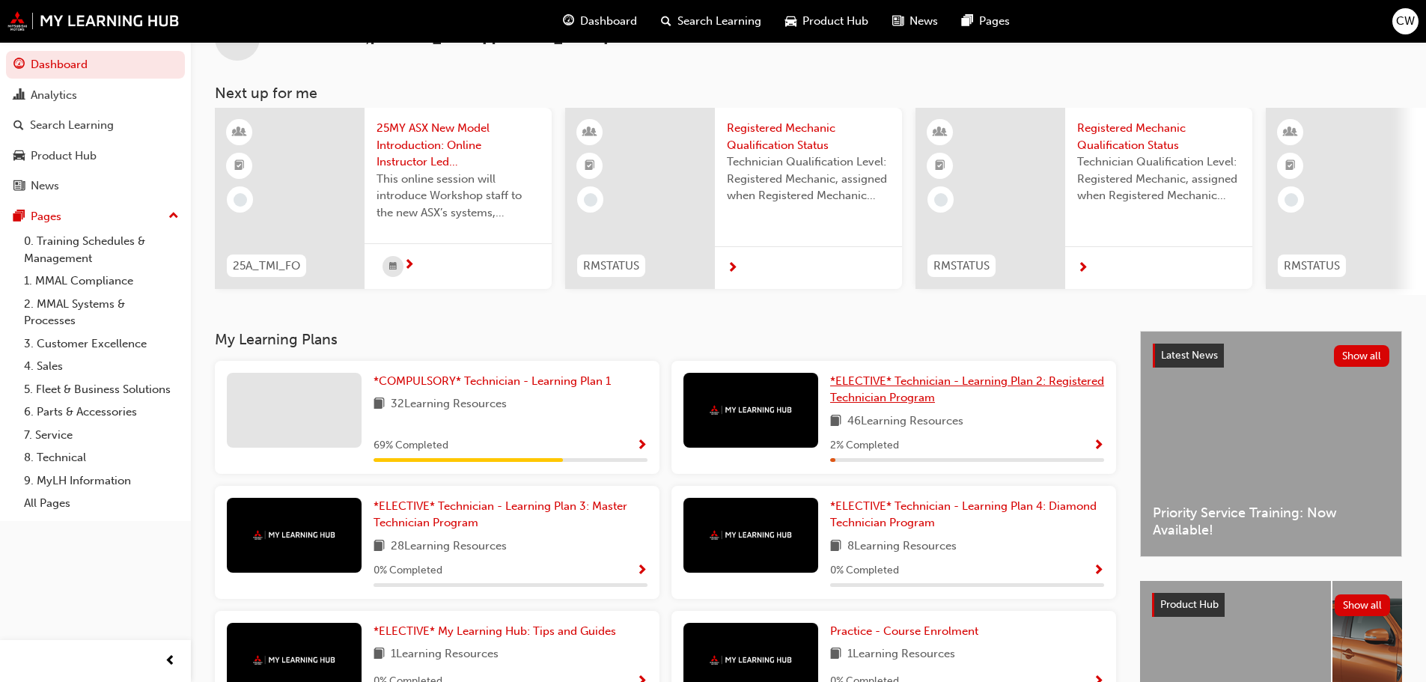
click at [912, 389] on span "*ELECTIVE* Technician - Learning Plan 2: Registered Technician Program" at bounding box center [967, 389] width 274 height 31
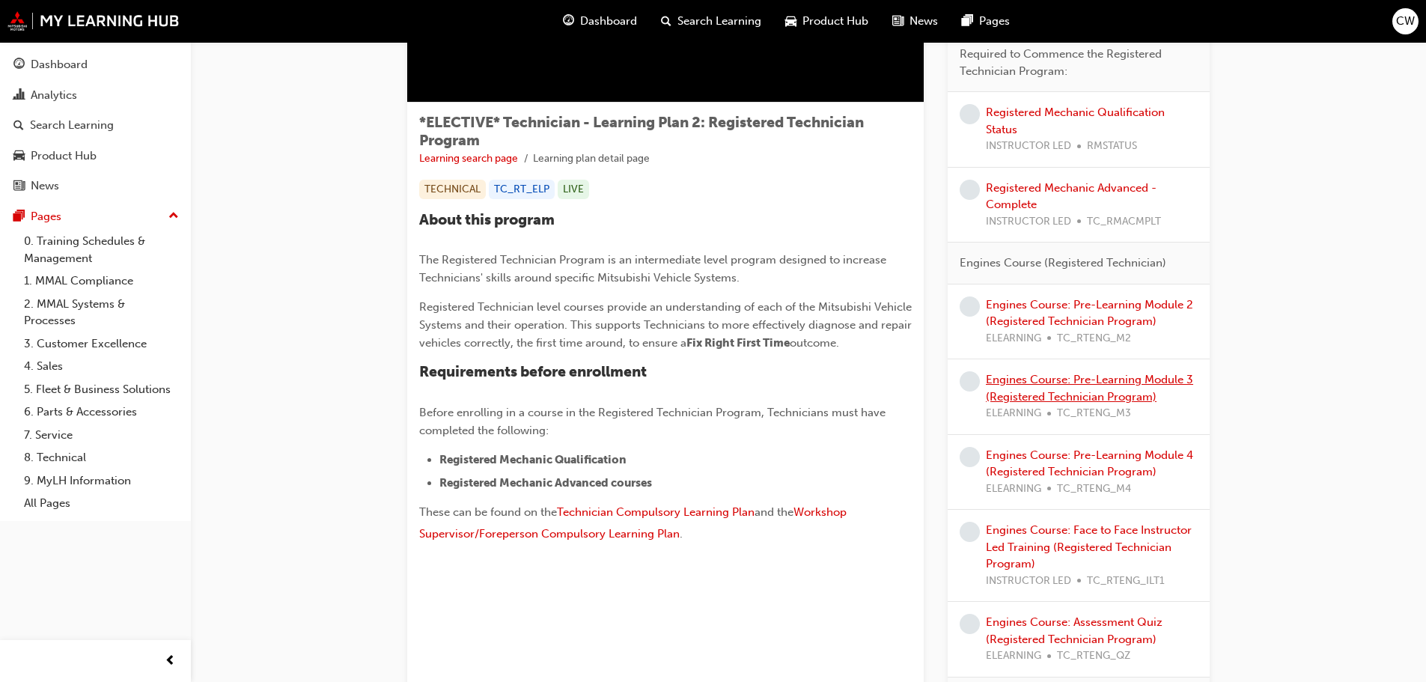
scroll to position [150, 0]
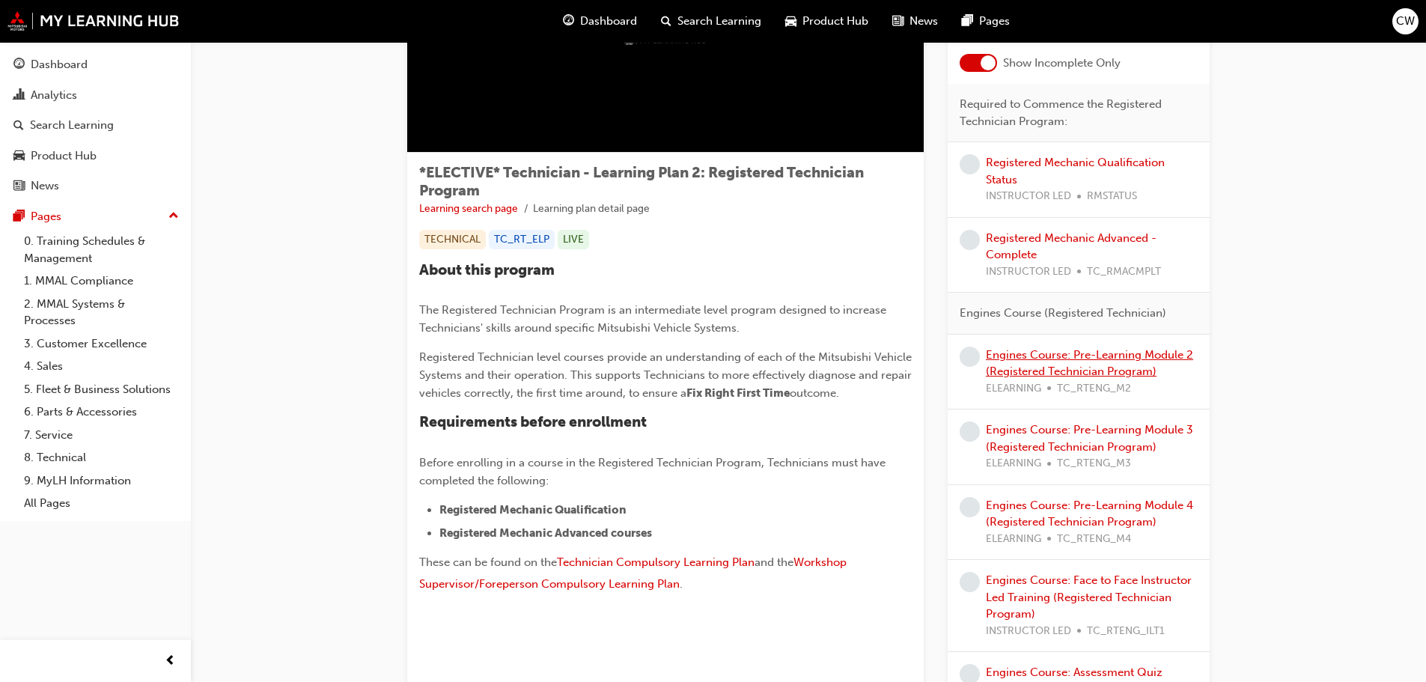
click at [1045, 353] on link "Engines Course: Pre-Learning Module 2 (Registered Technician Program)" at bounding box center [1089, 363] width 207 height 31
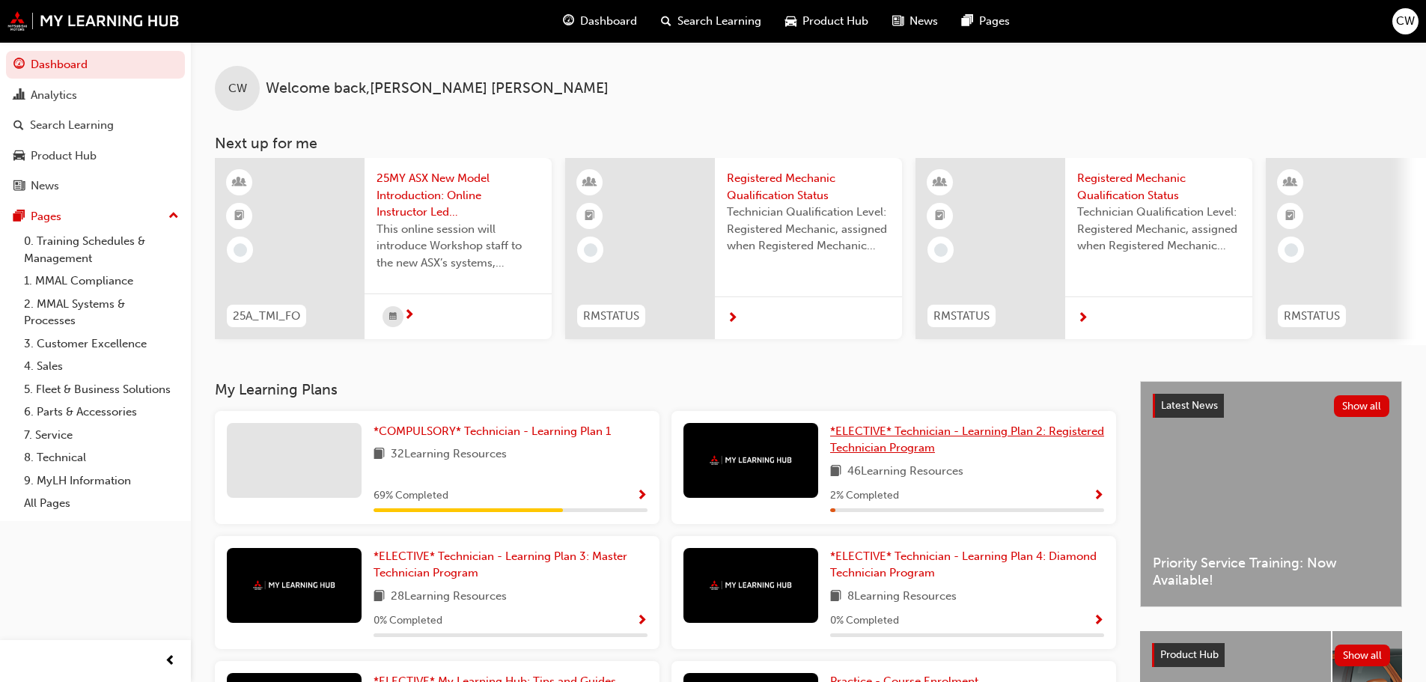
click at [942, 445] on link "*ELECTIVE* Technician - Learning Plan 2: Registered Technician Program" at bounding box center [967, 440] width 274 height 34
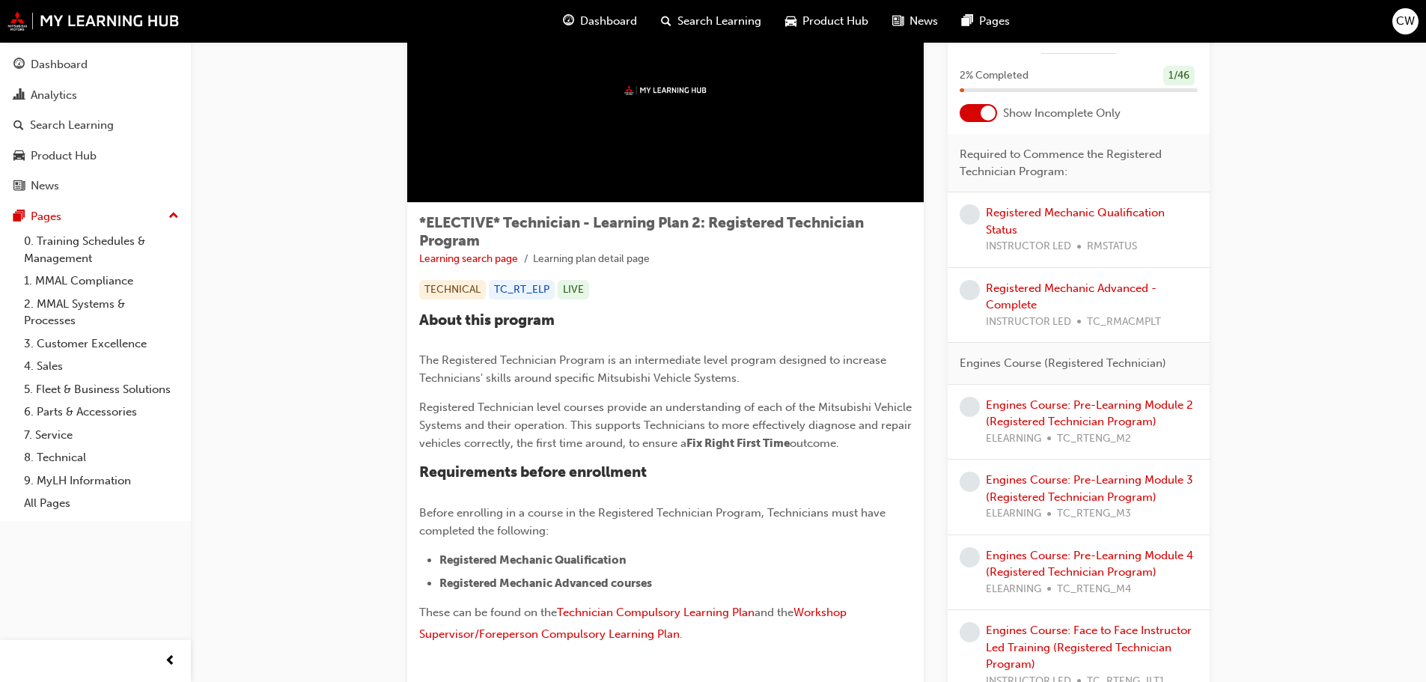
scroll to position [249, 0]
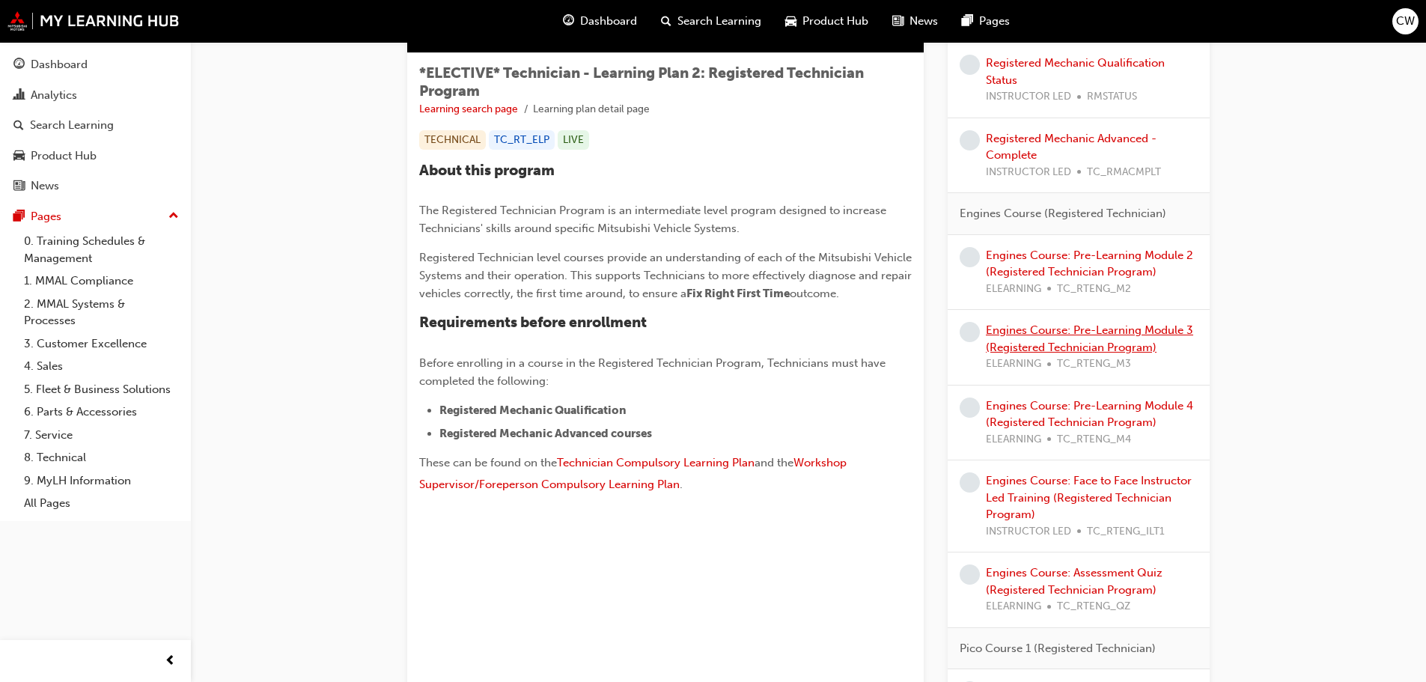
click at [1087, 348] on link "Engines Course: Pre-Learning Module 3 (Registered Technician Program)" at bounding box center [1089, 338] width 207 height 31
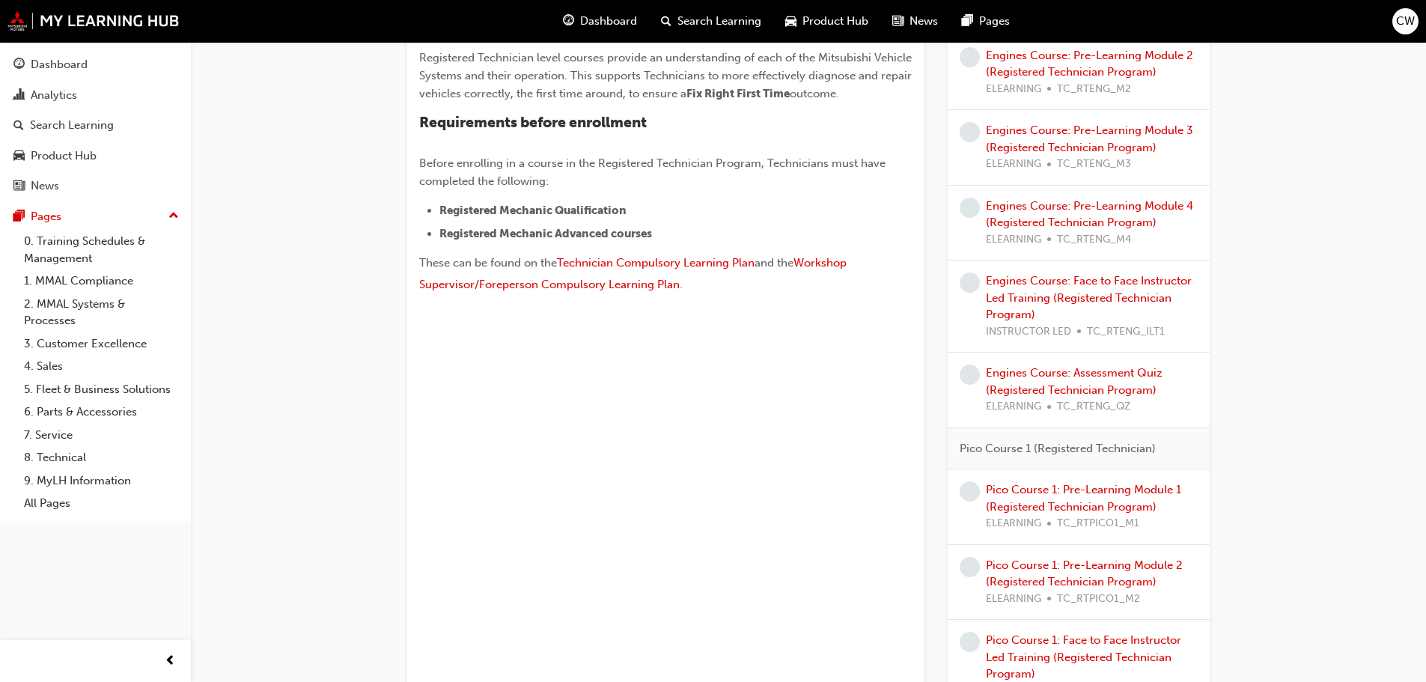
scroll to position [848, 0]
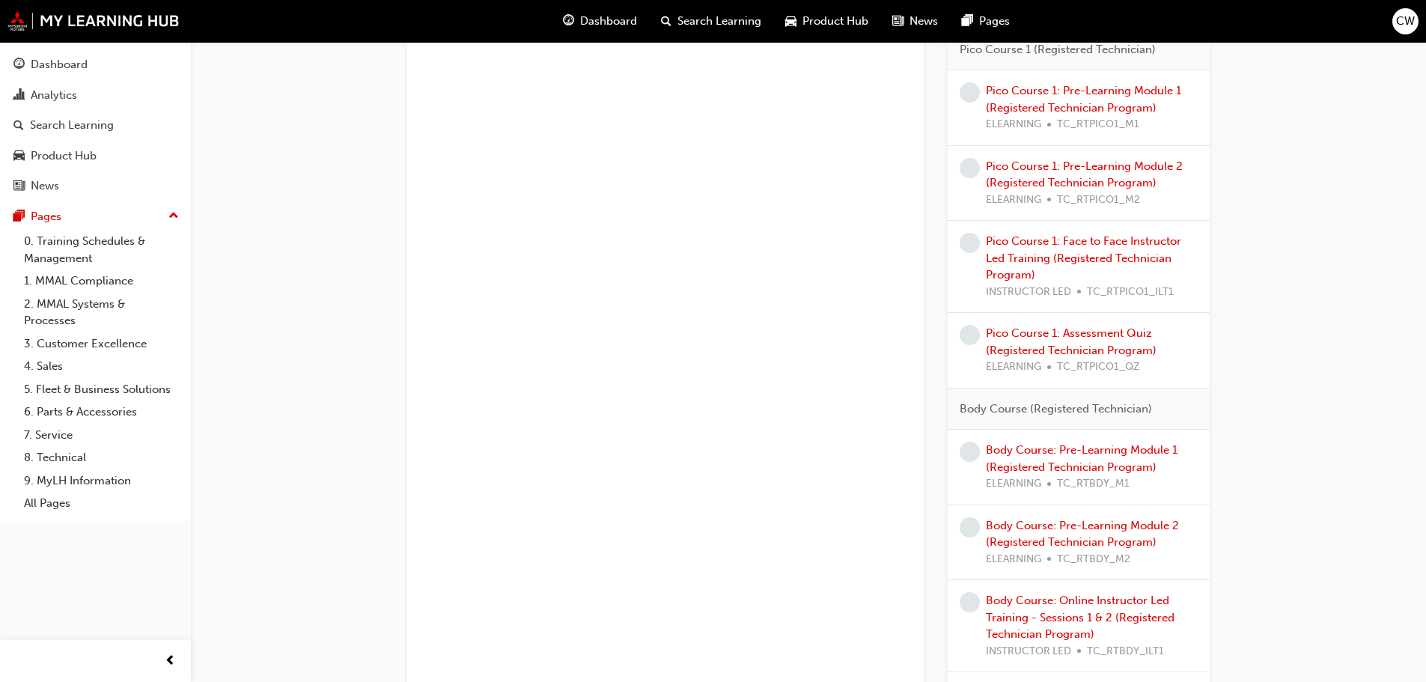
click at [597, 27] on span "Dashboard" at bounding box center [608, 21] width 57 height 17
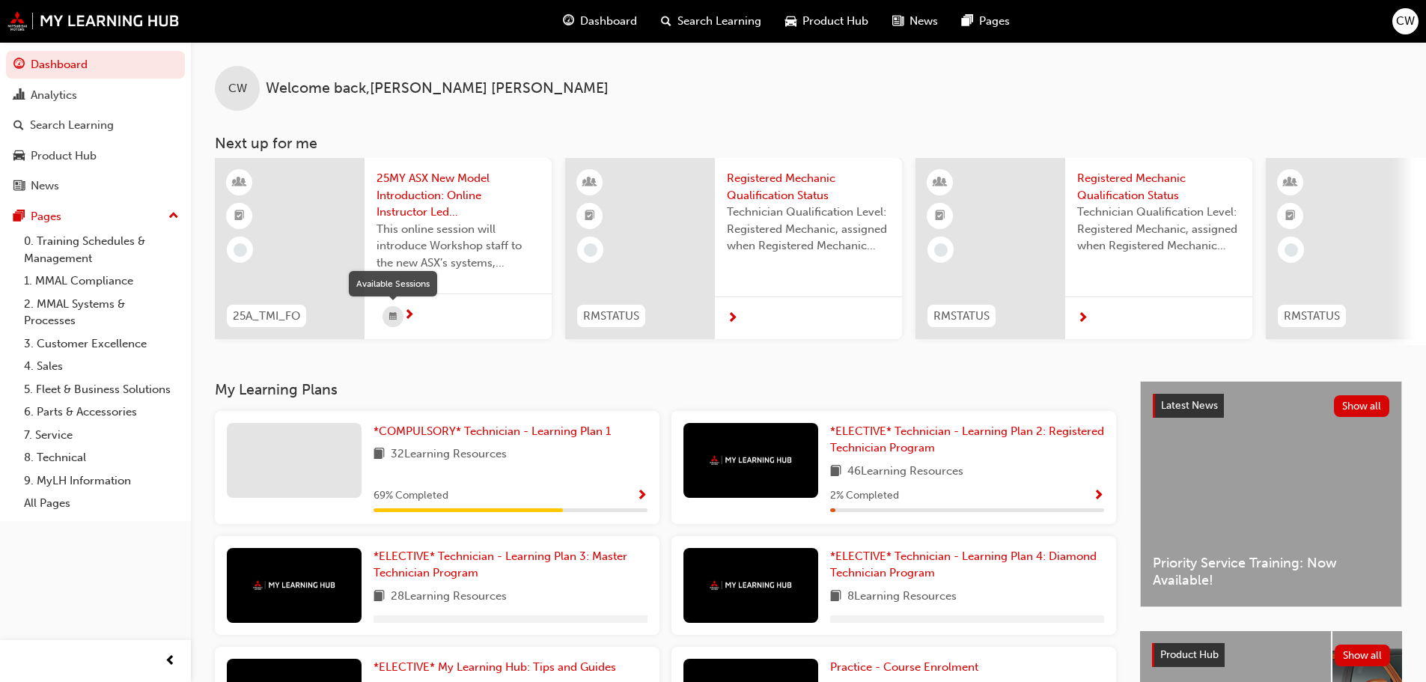
click at [398, 312] on div "button" at bounding box center [393, 316] width 21 height 21
